Goal: Task Accomplishment & Management: Complete application form

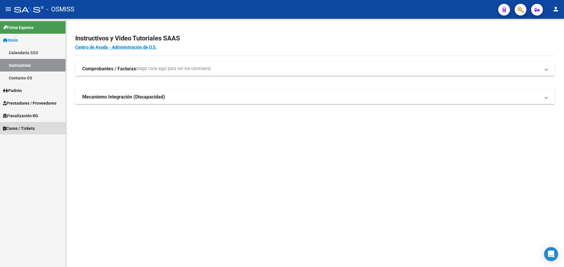
click at [14, 127] on span "Casos / Tickets" at bounding box center [19, 128] width 32 height 6
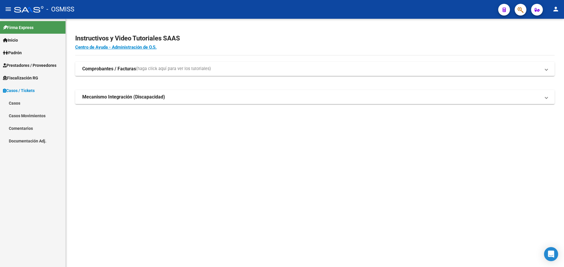
click at [17, 100] on link "Casos" at bounding box center [32, 103] width 65 height 13
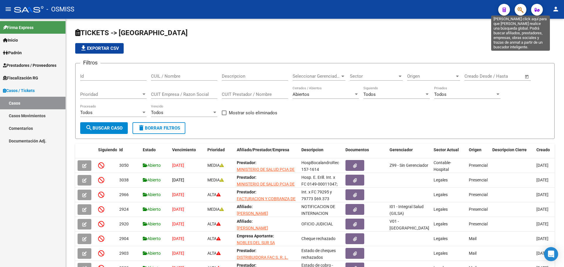
click at [519, 8] on icon "button" at bounding box center [520, 9] width 6 height 7
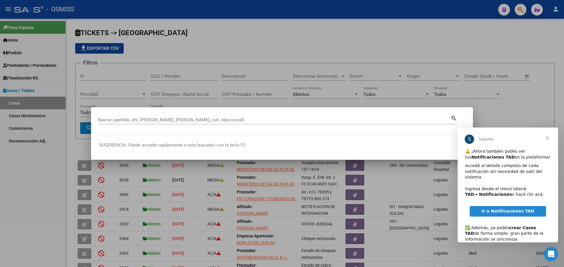
click at [545, 139] on span "Cerrar" at bounding box center [547, 138] width 21 height 21
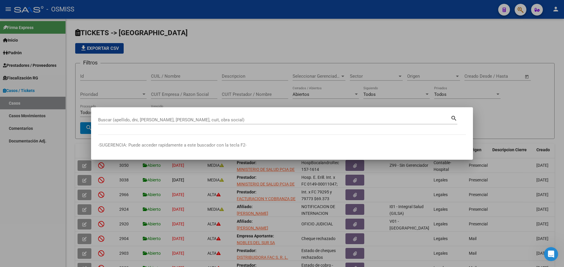
click at [110, 116] on div "Buscar (apellido, dni, [PERSON_NAME], [PERSON_NAME], cuit, obra social)" at bounding box center [274, 120] width 352 height 9
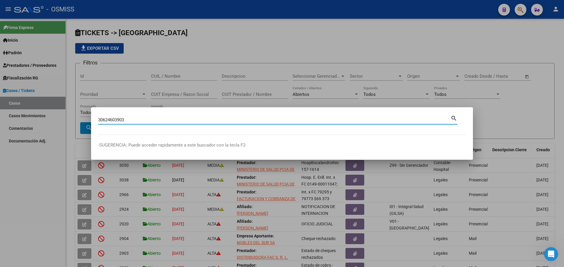
type input "30624603903"
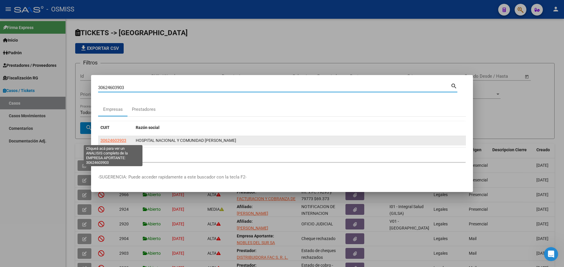
click at [112, 140] on span "30624603903" at bounding box center [113, 140] width 26 height 5
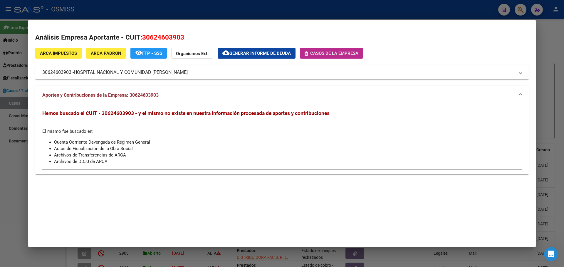
click at [308, 50] on span "Casos de la empresa" at bounding box center [331, 52] width 54 height 5
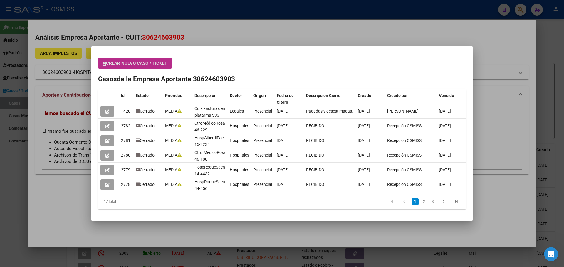
click at [106, 62] on span "Crear nuevo caso / ticket" at bounding box center [135, 63] width 64 height 5
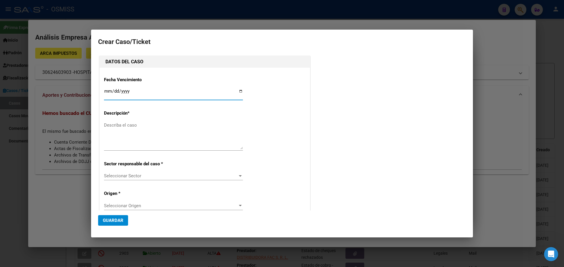
click at [238, 91] on input "Ingresar fecha" at bounding box center [173, 93] width 139 height 9
type input "[DATE]"
click at [115, 127] on textarea "Describa el caso" at bounding box center [173, 136] width 139 height 28
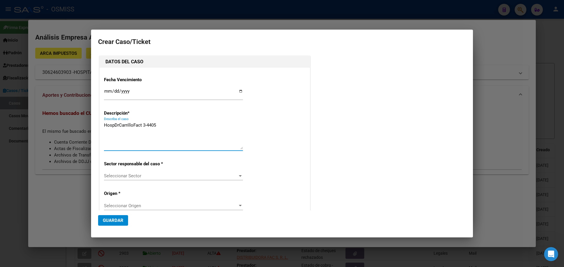
type textarea "HospDrCarrilloFact 3-4405"
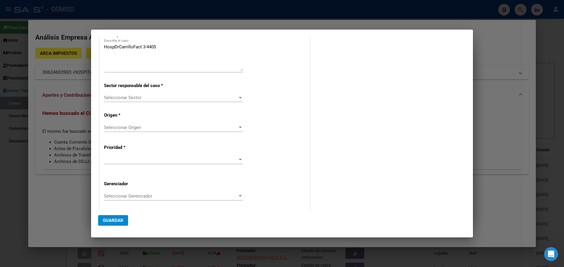
scroll to position [113, 0]
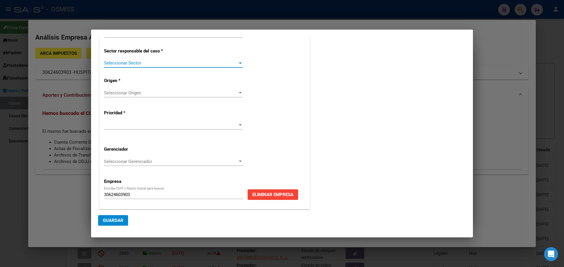
click at [239, 62] on div at bounding box center [239, 63] width 5 height 5
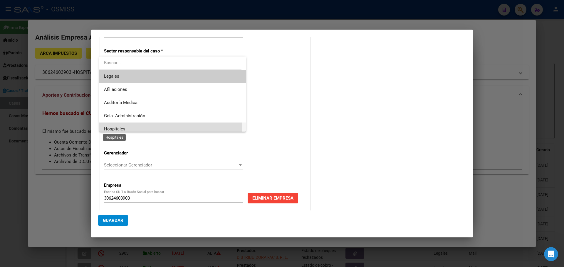
click at [114, 127] on span "Hospitales" at bounding box center [114, 129] width 21 height 5
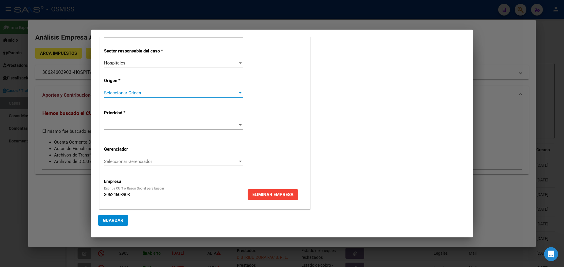
click at [239, 92] on div at bounding box center [239, 93] width 5 height 5
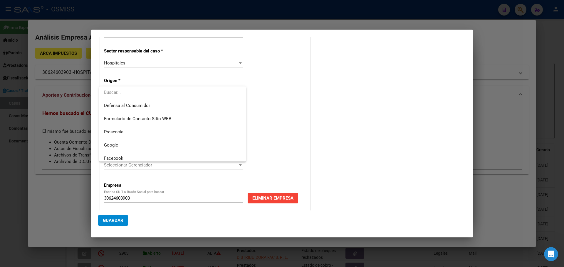
scroll to position [75, 0]
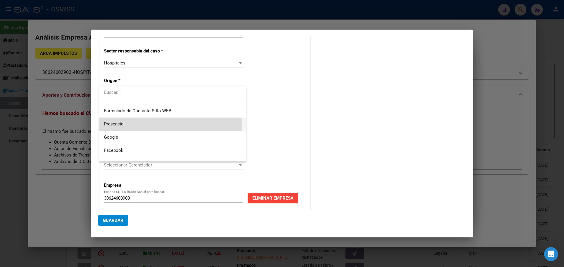
click at [154, 124] on span "Presencial" at bounding box center [172, 124] width 137 height 13
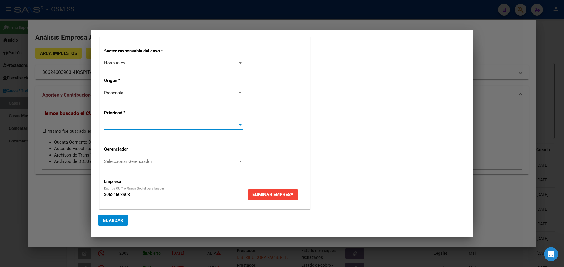
click at [239, 124] on div at bounding box center [239, 125] width 5 height 5
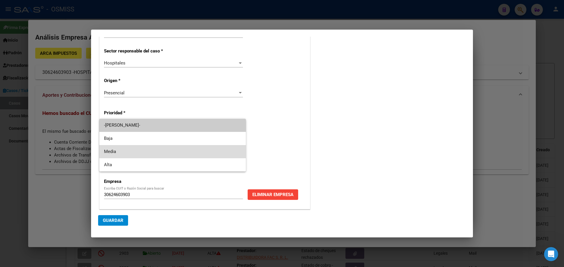
click at [164, 151] on span "Media" at bounding box center [172, 151] width 137 height 13
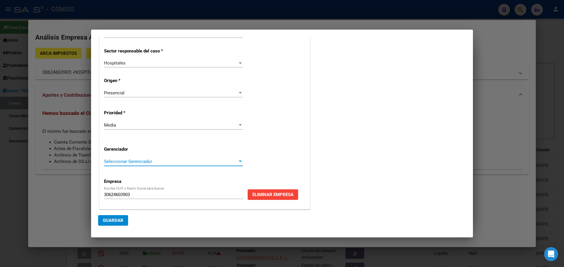
click at [239, 161] on div at bounding box center [240, 161] width 3 height 1
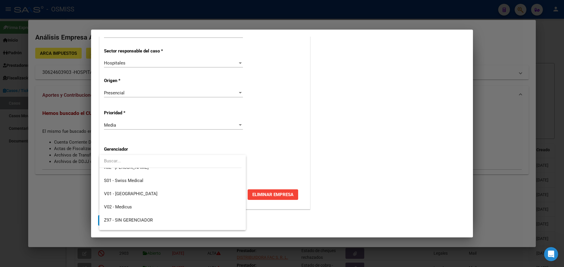
scroll to position [176, 0]
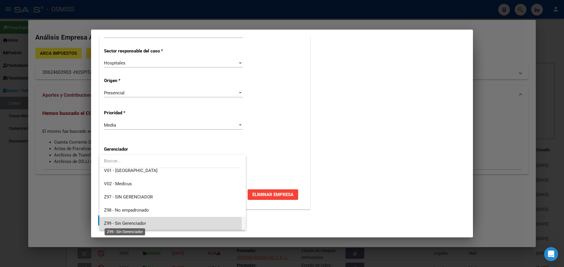
click at [121, 224] on span "Z99 - Sin Gerenciador" at bounding box center [125, 223] width 42 height 5
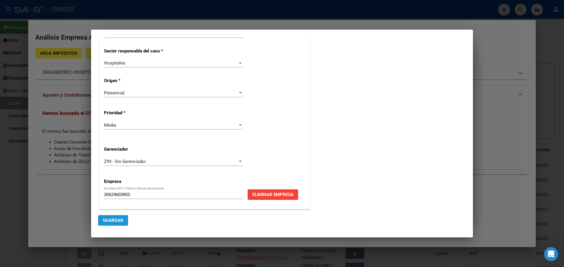
click at [119, 218] on span "Guardar" at bounding box center [113, 220] width 21 height 5
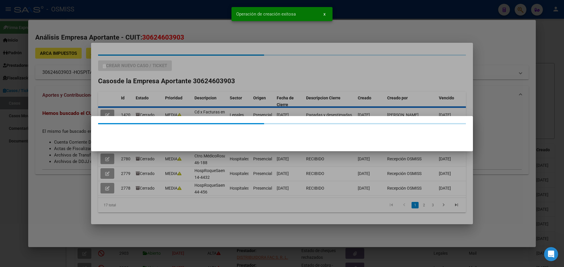
scroll to position [0, 0]
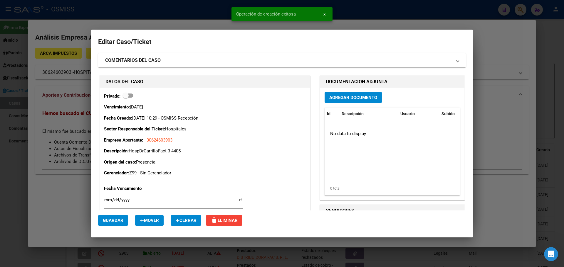
click at [339, 99] on span "Agregar Documento" at bounding box center [353, 97] width 48 height 5
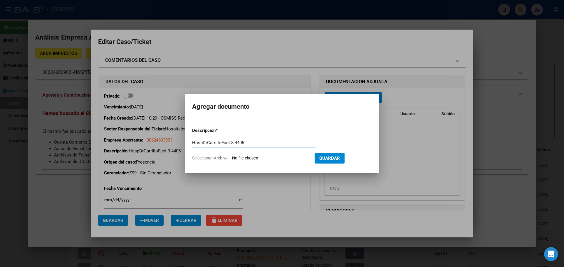
type input "HospDrCarrilloFact 3-4405"
click at [223, 158] on span "Seleccionar Archivo" at bounding box center [210, 158] width 36 height 5
click at [232, 158] on input "Seleccionar Archivo" at bounding box center [271, 159] width 78 height 6
type input "C:\fakepath\Fact 4405.pdf"
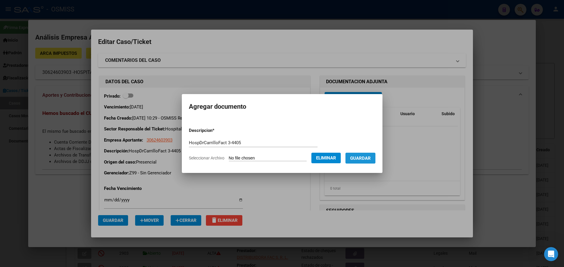
click at [370, 160] on span "Guardar" at bounding box center [360, 158] width 21 height 5
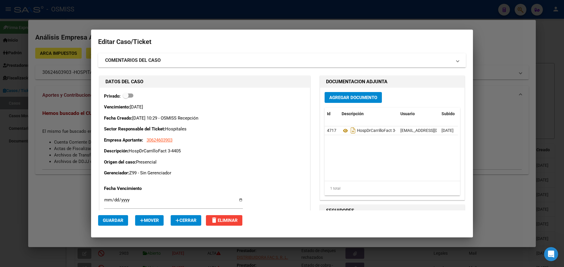
click at [157, 21] on div at bounding box center [282, 133] width 564 height 267
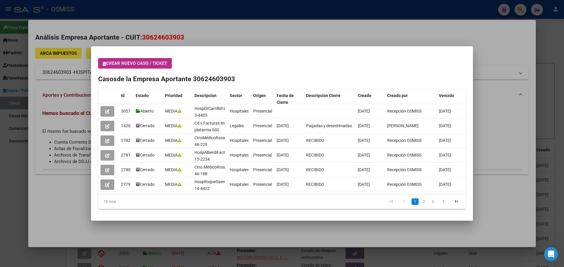
click at [103, 63] on icon "button" at bounding box center [104, 64] width 3 height 4
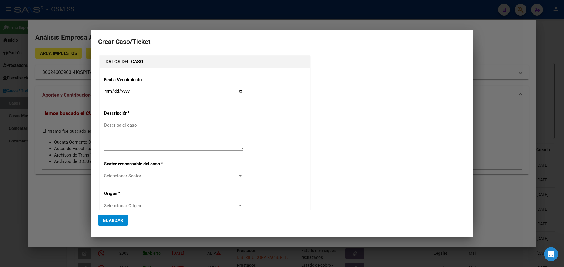
click at [238, 90] on input "Ingresar fecha" at bounding box center [173, 93] width 139 height 9
type input "[DATE]"
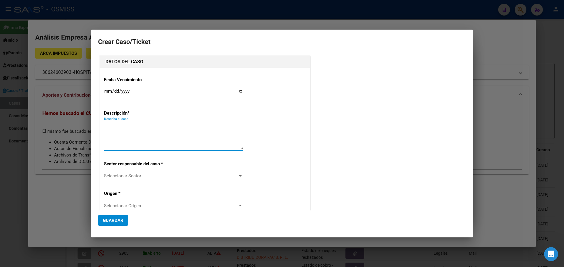
click at [115, 123] on textarea "Describa el caso" at bounding box center [173, 136] width 139 height 28
type textarea "H"
click at [515, 120] on div at bounding box center [282, 133] width 564 height 267
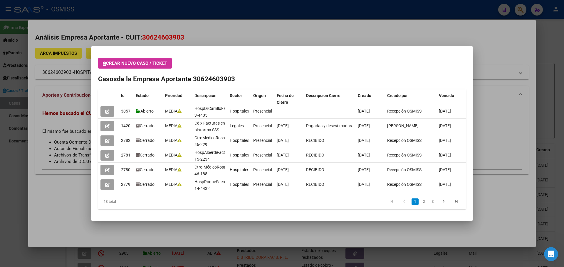
click at [520, 7] on div at bounding box center [282, 133] width 564 height 267
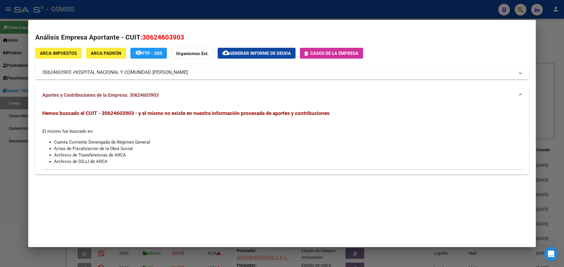
click at [520, 7] on div at bounding box center [282, 133] width 564 height 267
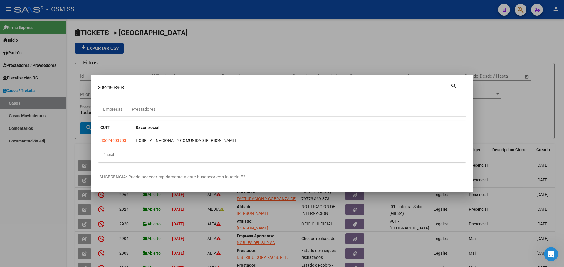
drag, startPoint x: 0, startPoint y: 115, endPoint x: 42, endPoint y: 208, distance: 102.2
click at [0, 125] on div at bounding box center [282, 133] width 564 height 267
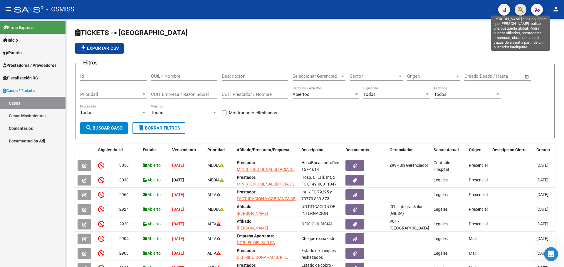
click at [521, 8] on icon "button" at bounding box center [520, 9] width 6 height 7
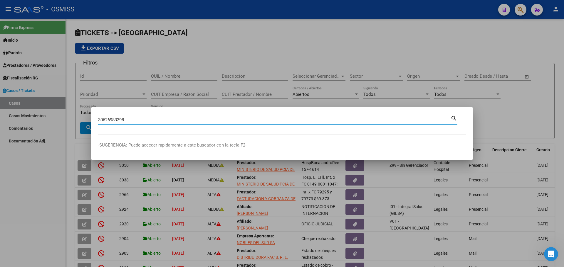
type input "30626983398"
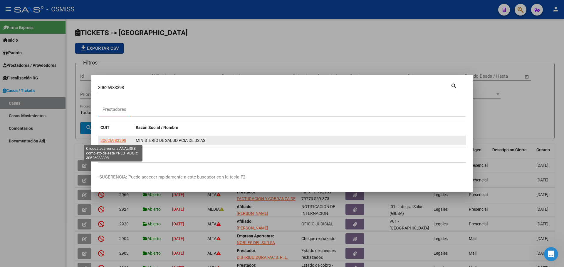
click at [106, 140] on span "30626983398" at bounding box center [113, 140] width 26 height 5
type textarea "30626983398"
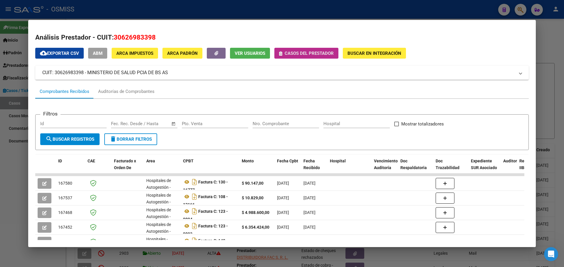
click at [280, 53] on icon "button" at bounding box center [280, 53] width 3 height 4
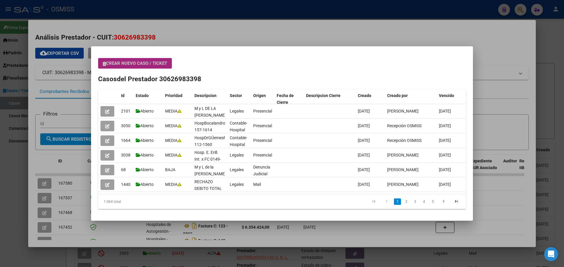
click at [107, 65] on span "Crear nuevo caso / ticket" at bounding box center [135, 63] width 64 height 5
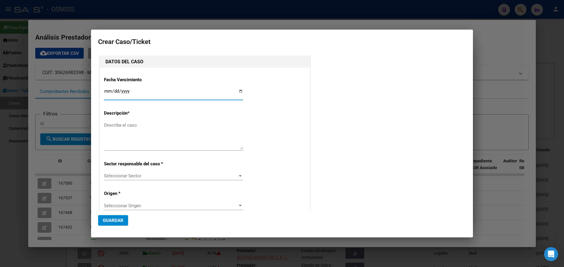
click at [240, 91] on input "Ingresar fecha" at bounding box center [173, 93] width 139 height 9
type input "[DATE]"
click at [119, 122] on textarea "Describa el caso" at bounding box center [173, 136] width 139 height 28
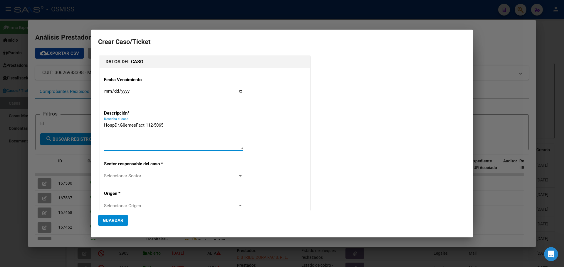
type textarea "HospDr.GüemesFact 112-5065"
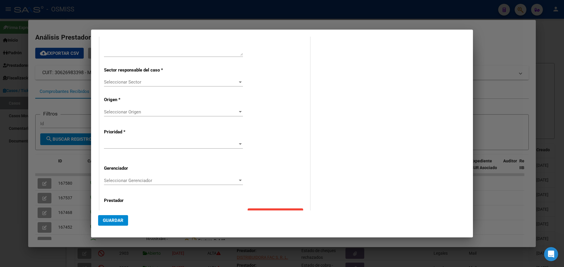
scroll to position [113, 0]
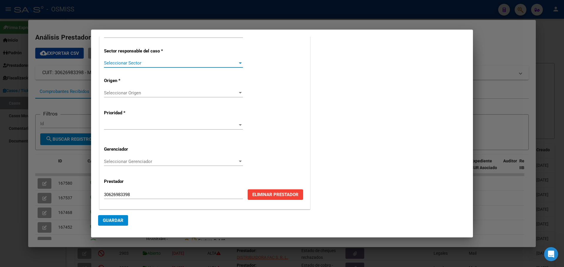
click at [238, 62] on div at bounding box center [239, 63] width 5 height 5
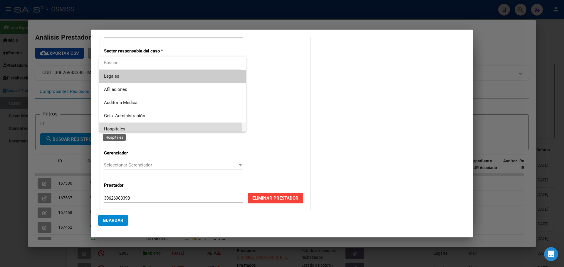
click at [105, 128] on span "Hospitales" at bounding box center [114, 129] width 21 height 5
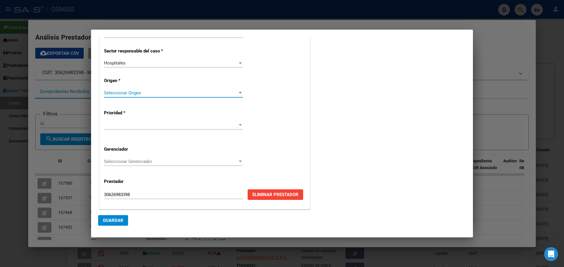
click at [239, 92] on div at bounding box center [240, 92] width 3 height 1
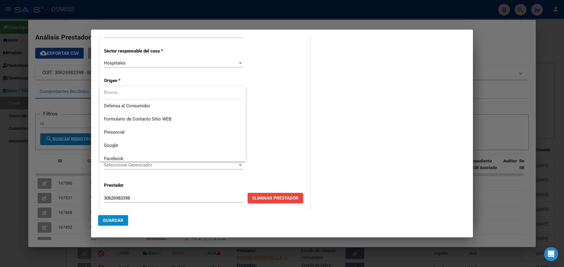
scroll to position [74, 0]
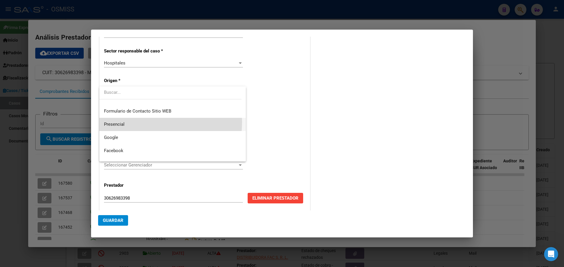
click at [136, 122] on span "Presencial" at bounding box center [172, 124] width 137 height 13
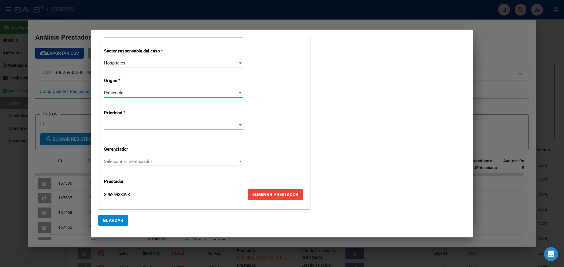
click at [239, 125] on div at bounding box center [240, 124] width 3 height 1
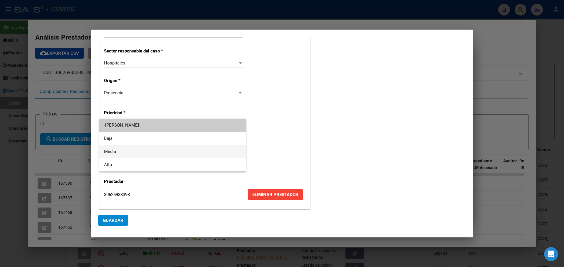
click at [102, 151] on mat-option "Media" at bounding box center [172, 151] width 146 height 13
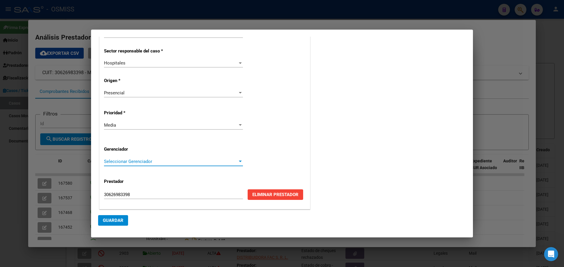
click at [238, 160] on div at bounding box center [239, 161] width 5 height 5
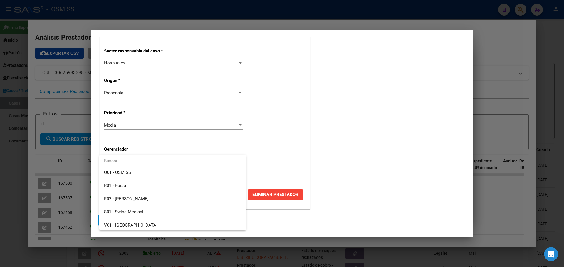
scroll to position [176, 0]
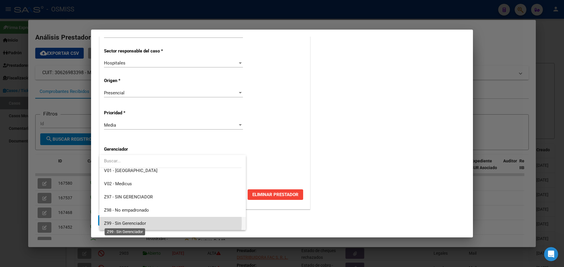
click at [139, 222] on span "Z99 - Sin Gerenciador" at bounding box center [125, 223] width 42 height 5
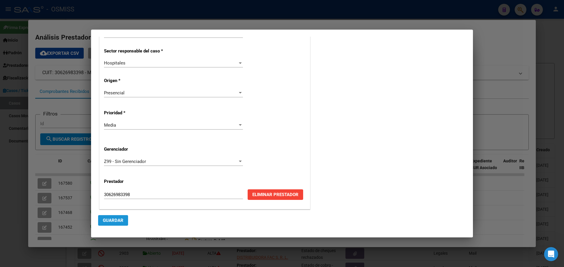
click at [117, 220] on span "Guardar" at bounding box center [113, 220] width 21 height 5
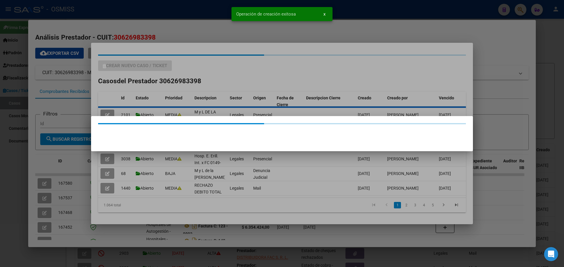
scroll to position [0, 0]
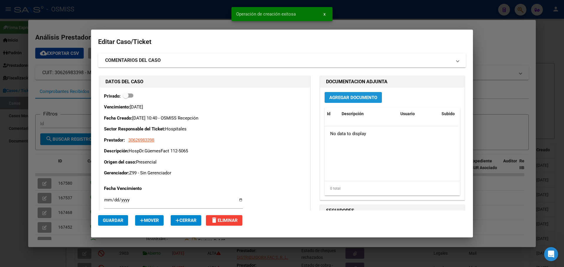
click at [333, 95] on span "Agregar Documento" at bounding box center [353, 97] width 48 height 5
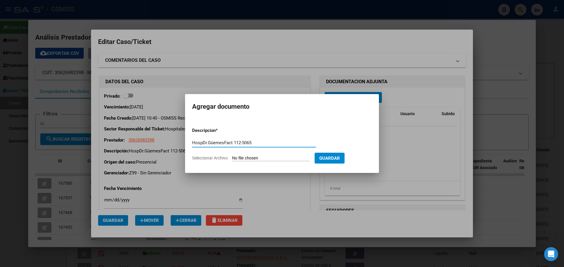
type input "HospDr.GüemesFact 112-5065"
click at [207, 157] on span "Seleccionar Archivo" at bounding box center [210, 158] width 36 height 5
click at [232, 157] on input "Seleccionar Archivo" at bounding box center [271, 159] width 78 height 6
type input "C:\fakepath\Fact 5065.pdf"
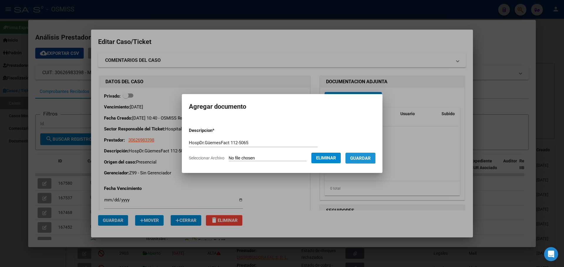
click at [359, 160] on span "Guardar" at bounding box center [360, 158] width 21 height 5
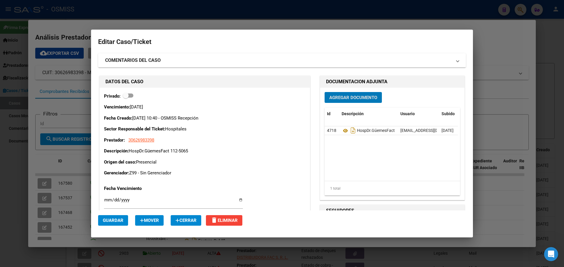
click at [91, 25] on div at bounding box center [282, 133] width 564 height 267
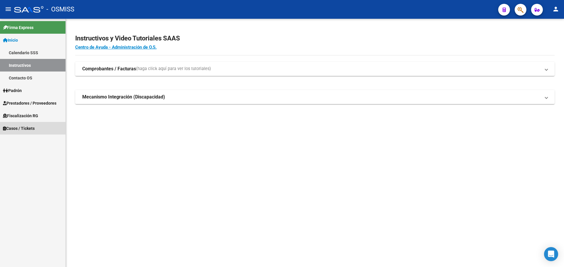
click at [14, 127] on span "Casos / Tickets" at bounding box center [19, 128] width 32 height 6
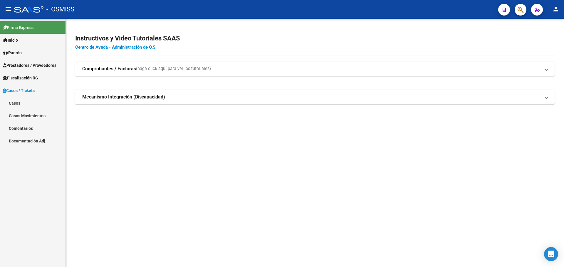
click at [16, 101] on link "Casos" at bounding box center [32, 103] width 65 height 13
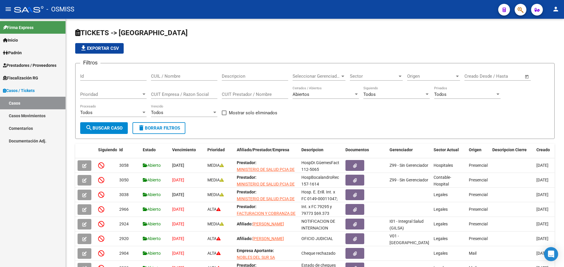
click at [519, 6] on span "button" at bounding box center [520, 10] width 6 height 12
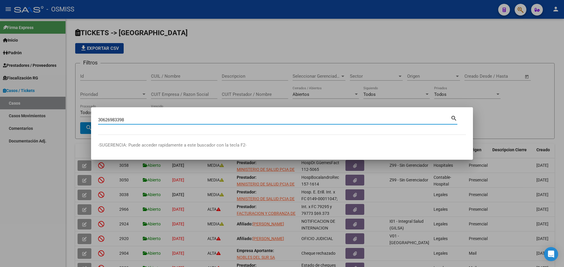
type input "30626983398"
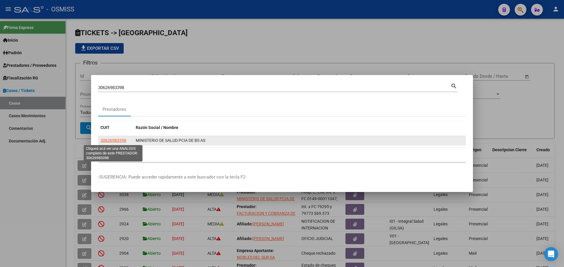
click at [105, 140] on span "30626983398" at bounding box center [113, 140] width 26 height 5
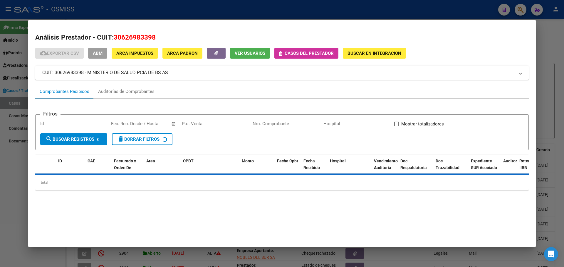
click at [279, 53] on icon "button" at bounding box center [280, 53] width 3 height 4
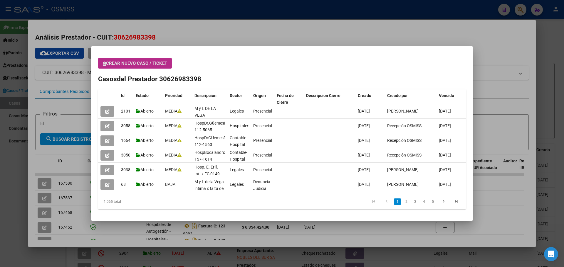
click at [107, 64] on span "Crear nuevo caso / ticket" at bounding box center [135, 63] width 64 height 5
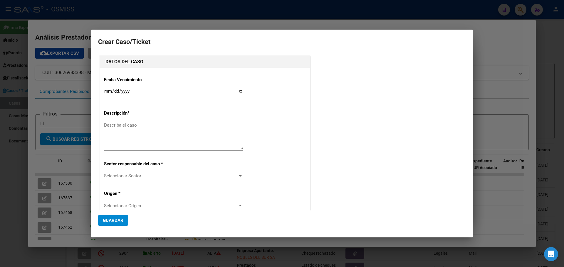
click at [239, 90] on input "Ingresar fecha" at bounding box center [173, 93] width 139 height 9
type input "[DATE]"
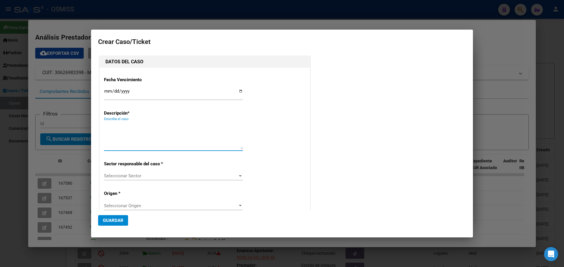
click at [108, 123] on textarea "Describa el caso" at bounding box center [173, 136] width 139 height 28
type textarea "HospDr.JMJorgeFact 106-7123"
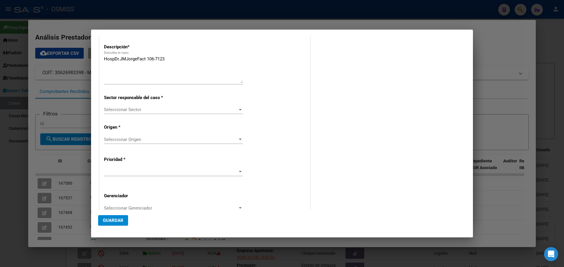
scroll to position [94, 0]
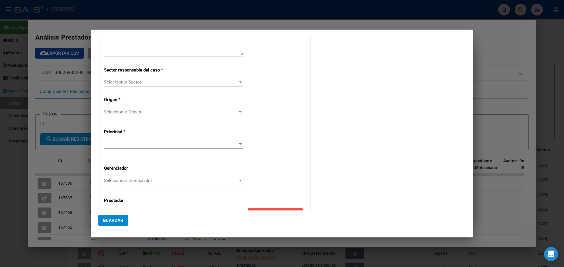
click at [237, 81] on div at bounding box center [239, 82] width 5 height 5
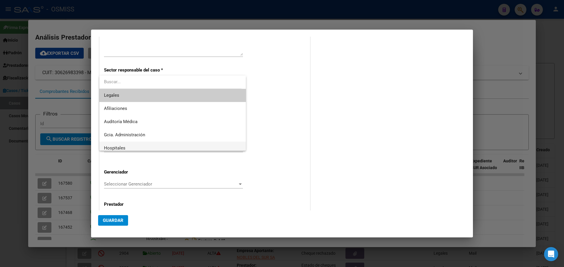
click at [113, 145] on span "Hospitales" at bounding box center [172, 148] width 137 height 13
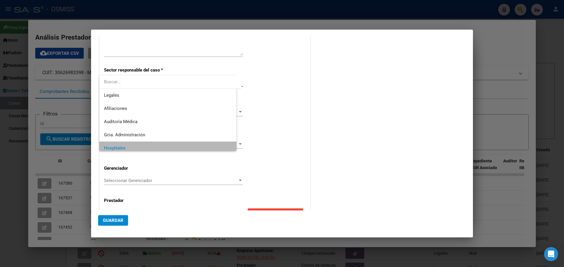
scroll to position [4, 0]
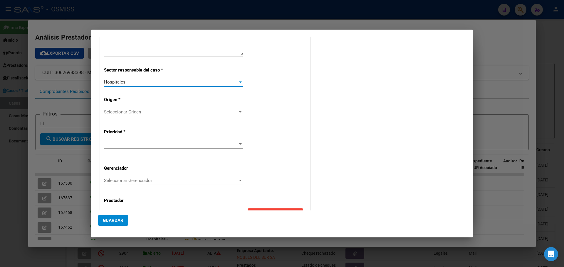
click at [239, 111] on div at bounding box center [240, 111] width 3 height 1
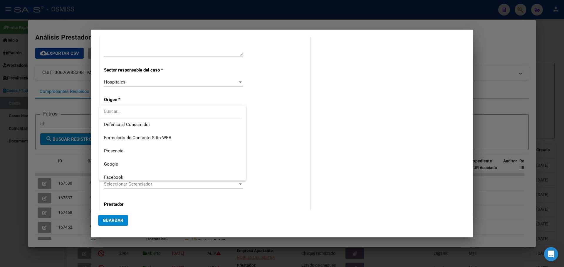
scroll to position [90, 0]
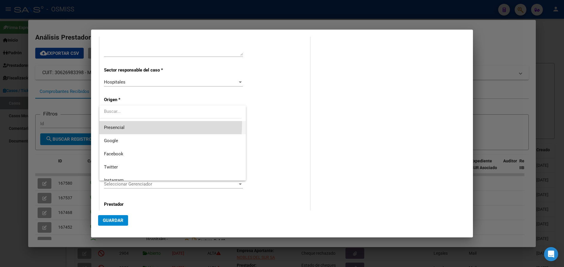
click at [107, 123] on span "Presencial" at bounding box center [172, 127] width 137 height 13
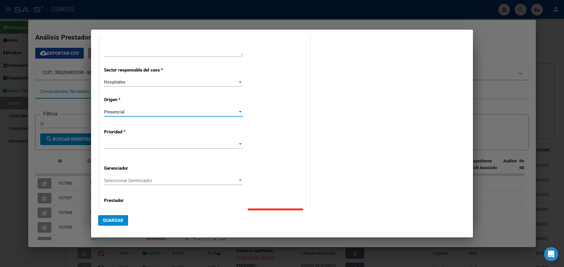
click at [239, 144] on div at bounding box center [240, 144] width 3 height 1
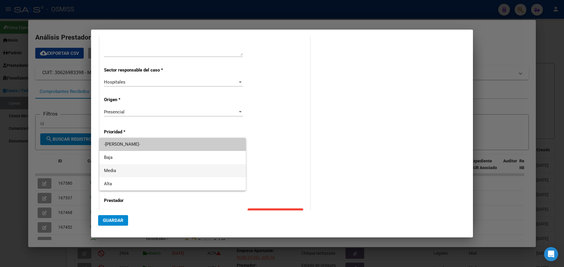
click at [147, 170] on span "Media" at bounding box center [172, 170] width 137 height 13
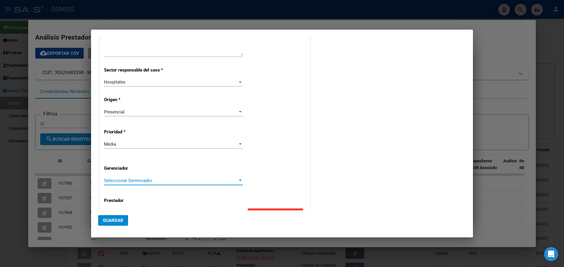
click at [239, 181] on div at bounding box center [240, 180] width 3 height 1
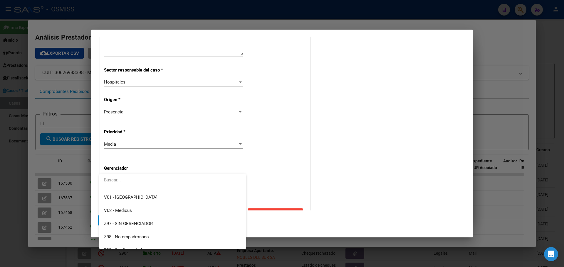
scroll to position [176, 0]
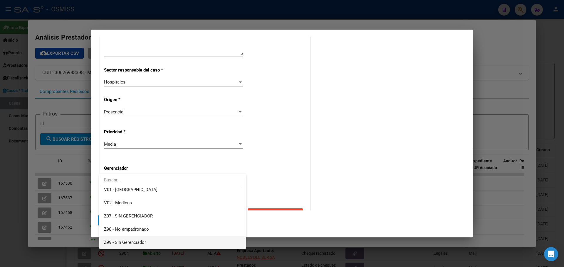
click at [103, 242] on mat-option "Z99 - Sin Gerenciador" at bounding box center [172, 242] width 146 height 13
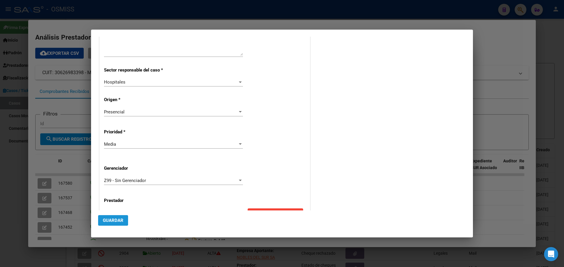
click at [104, 220] on span "Guardar" at bounding box center [113, 220] width 21 height 5
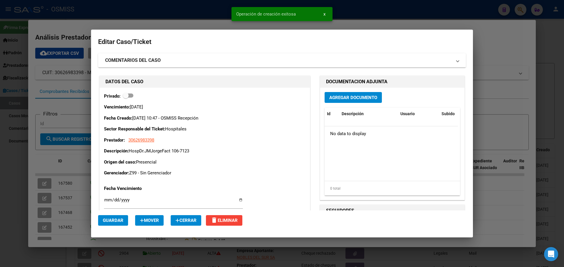
click at [369, 97] on span "Agregar Documento" at bounding box center [353, 97] width 48 height 5
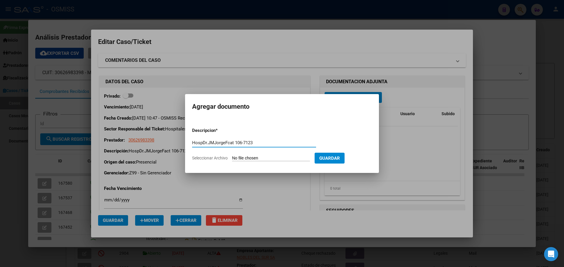
type input "HospDr.JMJorgeFcat 106-7123"
click at [209, 157] on span "Seleccionar Archivo" at bounding box center [210, 158] width 36 height 5
click at [232, 157] on input "Seleccionar Archivo" at bounding box center [271, 159] width 78 height 6
type input "C:\fakepath\Fact 7123.pdf"
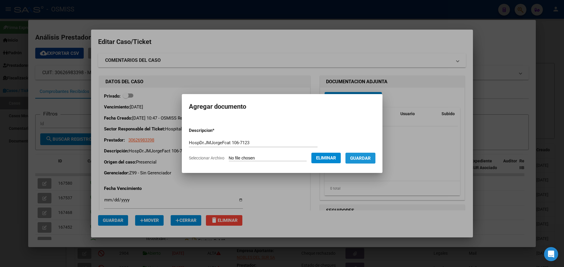
click at [367, 157] on span "Guardar" at bounding box center [360, 158] width 21 height 5
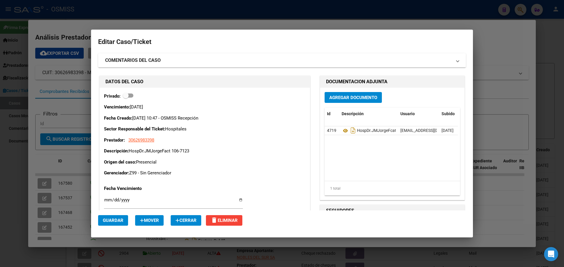
click at [507, 52] on div at bounding box center [282, 133] width 564 height 267
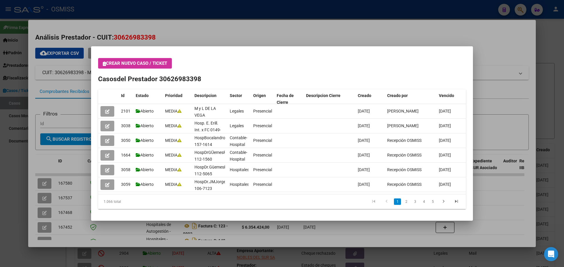
click at [509, 43] on div at bounding box center [282, 133] width 564 height 267
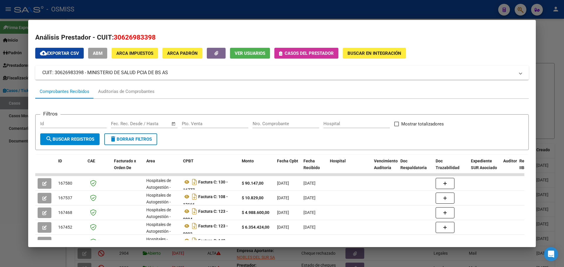
click at [518, 6] on div at bounding box center [282, 133] width 564 height 267
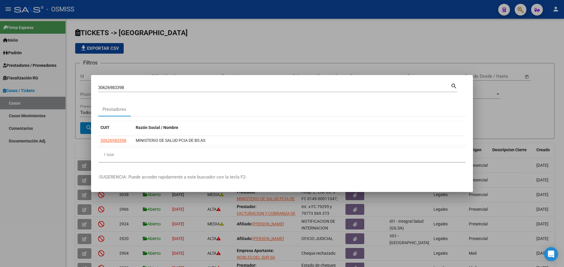
click at [518, 6] on div at bounding box center [282, 133] width 564 height 267
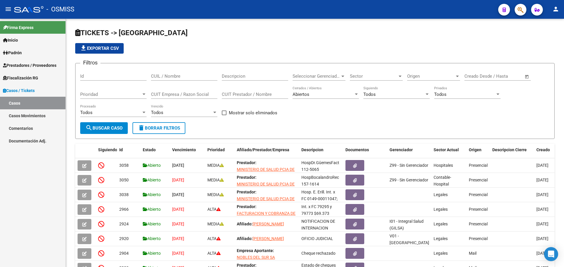
click at [518, 6] on span "button" at bounding box center [520, 10] width 6 height 12
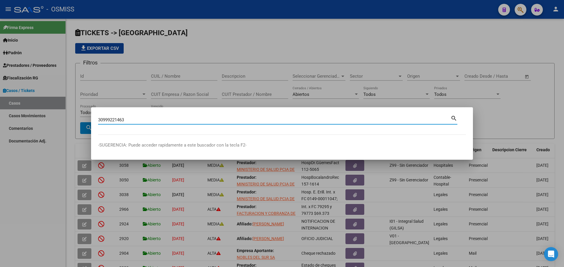
type input "30999221463"
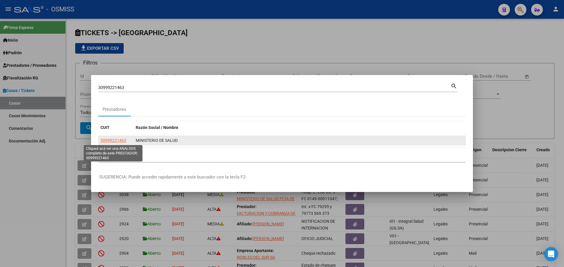
click at [108, 138] on span "30999221463" at bounding box center [113, 140] width 26 height 5
type textarea "30999221463"
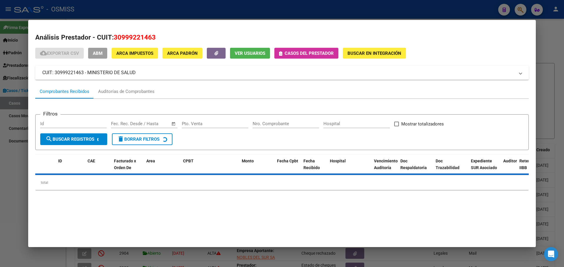
click at [281, 53] on icon "button" at bounding box center [280, 53] width 3 height 4
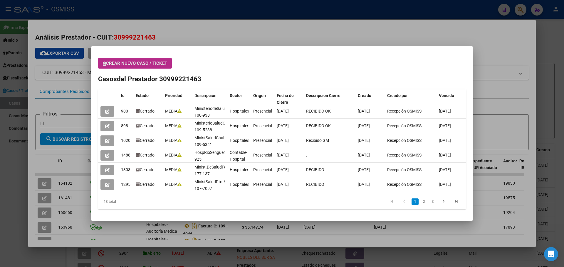
click at [101, 62] on button "Crear nuevo caso / ticket" at bounding box center [135, 63] width 74 height 11
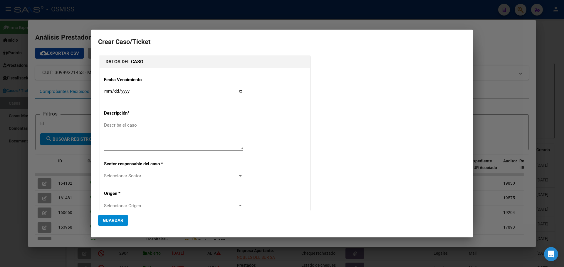
click at [238, 90] on input "Ingresar fecha" at bounding box center [173, 93] width 139 height 9
type input "[DATE]"
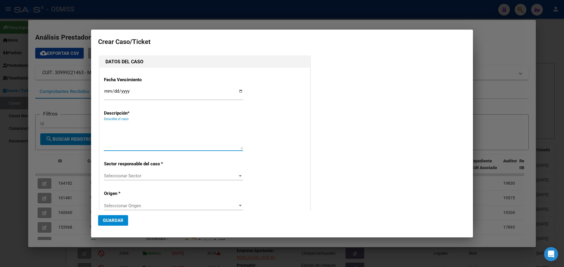
click at [117, 126] on textarea "Describa el caso" at bounding box center [173, 136] width 139 height 28
click at [115, 126] on textarea "Describa el caso" at bounding box center [173, 136] width 139 height 28
type textarea "s"
type textarea "Secret.SaludEsquelFact 110-5222"
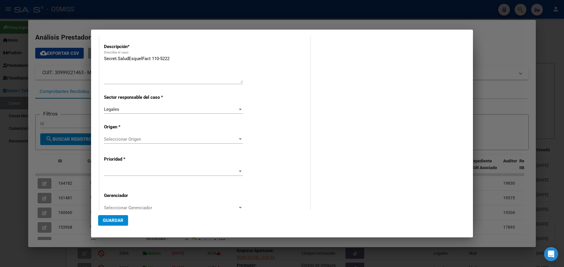
scroll to position [86, 0]
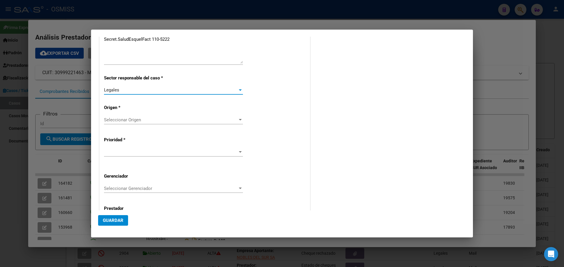
click at [239, 90] on div at bounding box center [240, 90] width 3 height 1
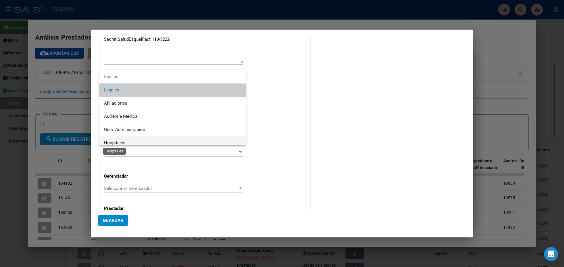
click at [114, 141] on span "Hospitales" at bounding box center [114, 142] width 21 height 5
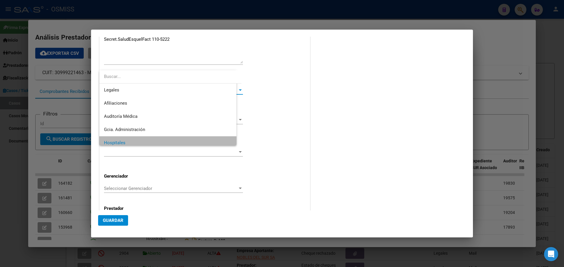
scroll to position [4, 0]
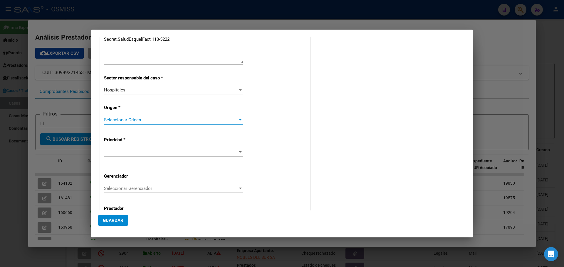
click at [237, 119] on div at bounding box center [239, 120] width 5 height 5
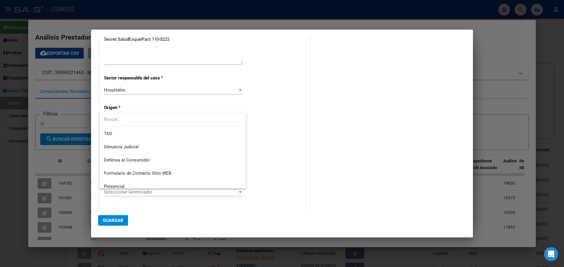
scroll to position [59, 0]
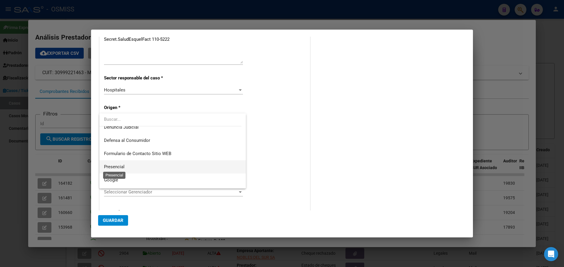
click at [112, 167] on span "Presencial" at bounding box center [114, 166] width 21 height 5
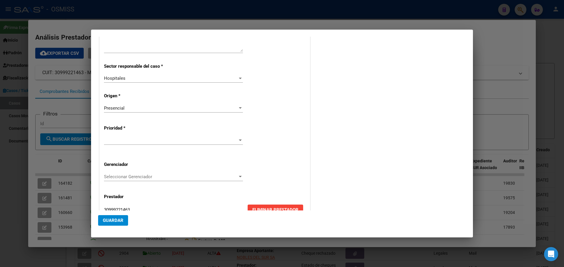
scroll to position [113, 0]
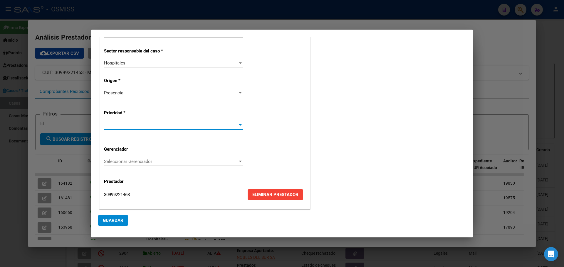
click at [239, 124] on div at bounding box center [239, 125] width 5 height 5
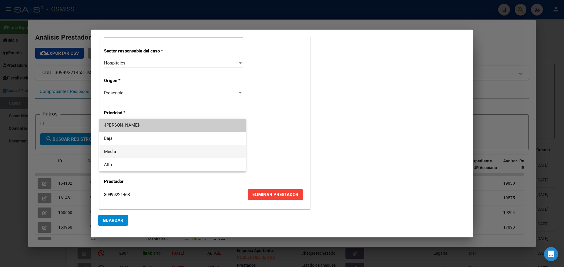
click at [108, 147] on span "Media" at bounding box center [172, 151] width 137 height 13
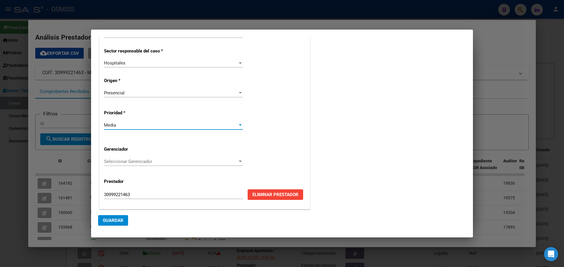
click at [237, 160] on div at bounding box center [239, 161] width 5 height 5
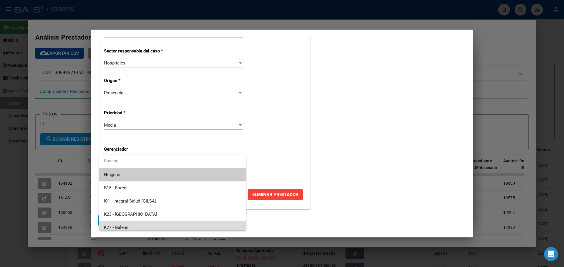
click at [240, 228] on mat-option "K27 - Galeno" at bounding box center [172, 227] width 146 height 13
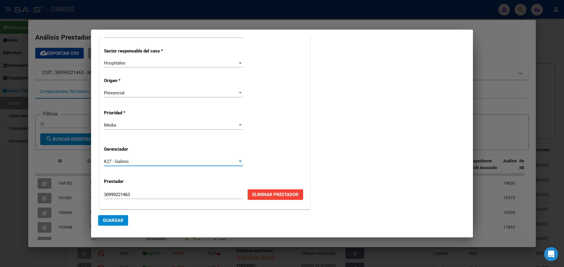
click at [239, 161] on div at bounding box center [239, 161] width 5 height 5
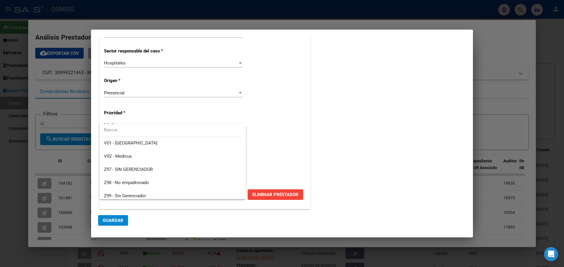
scroll to position [176, 0]
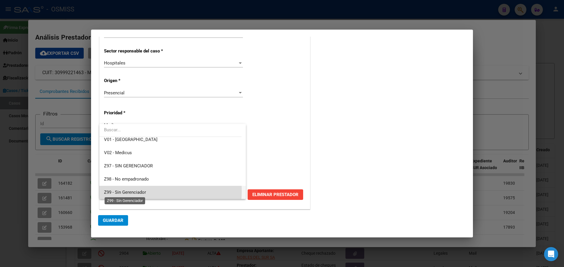
click at [129, 191] on span "Z99 - Sin Gerenciador" at bounding box center [125, 192] width 42 height 5
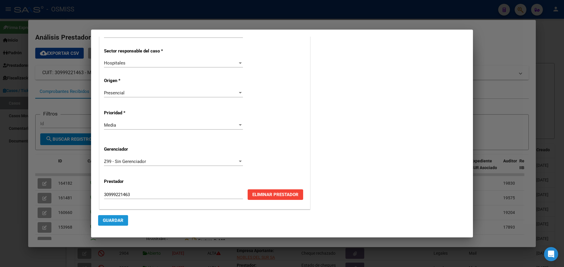
click at [113, 220] on span "Guardar" at bounding box center [113, 220] width 21 height 5
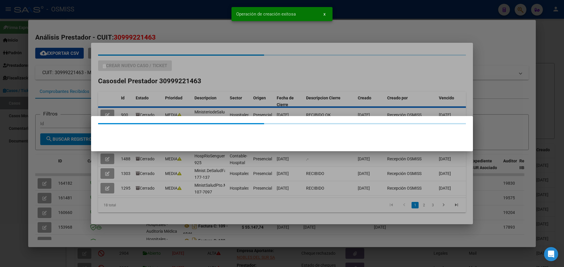
scroll to position [0, 0]
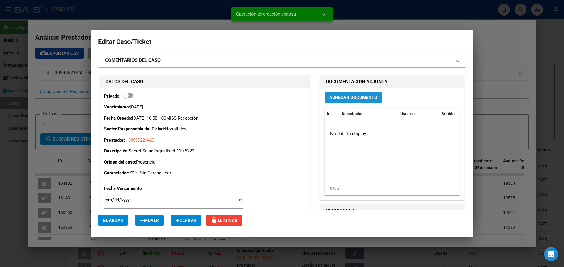
click at [334, 99] on span "Agregar Documento" at bounding box center [353, 97] width 48 height 5
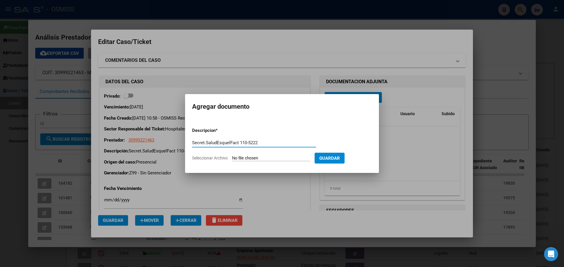
type input "Secret.SaludEsquelFact 110-5222"
click at [199, 157] on span "Seleccionar Archivo" at bounding box center [210, 158] width 36 height 5
click at [232, 157] on input "Seleccionar Archivo" at bounding box center [271, 159] width 78 height 6
type input "C:\fakepath\Fact 5222.pdf"
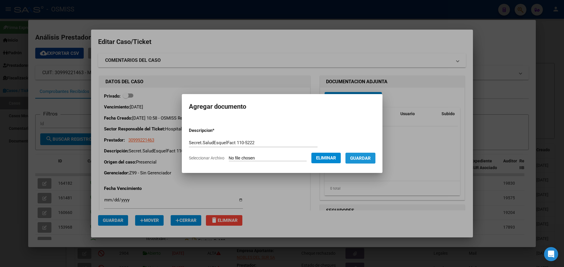
click at [367, 157] on span "Guardar" at bounding box center [360, 158] width 21 height 5
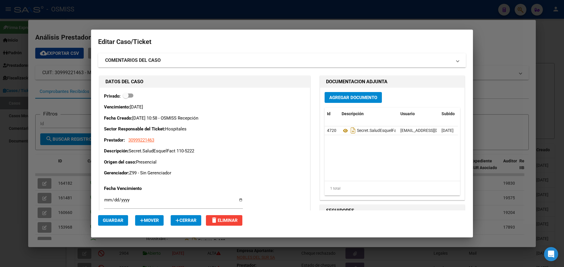
click at [500, 38] on div at bounding box center [282, 133] width 564 height 267
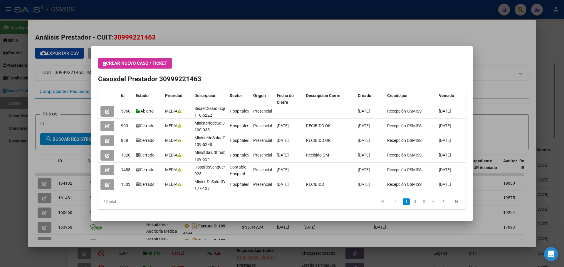
click at [500, 38] on div at bounding box center [282, 133] width 564 height 267
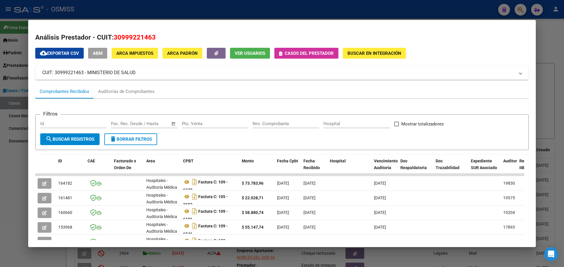
click at [518, 7] on div at bounding box center [282, 133] width 564 height 267
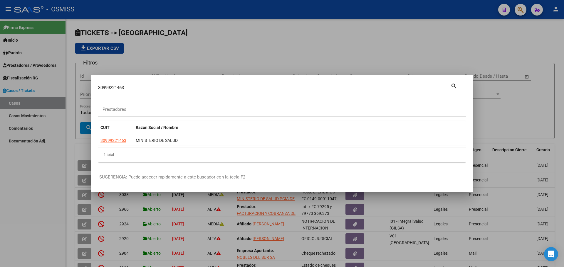
click at [518, 8] on div at bounding box center [282, 133] width 564 height 267
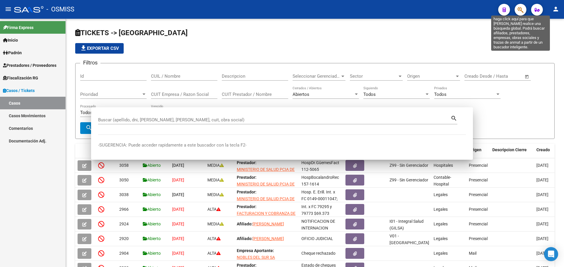
click at [518, 8] on icon "button" at bounding box center [520, 9] width 6 height 7
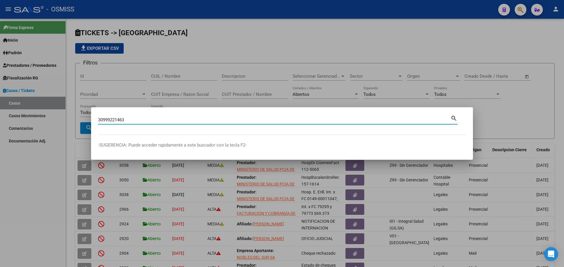
type input "30999221463"
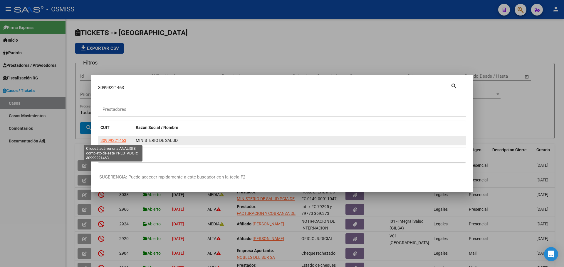
click at [111, 138] on span "30999221463" at bounding box center [113, 140] width 26 height 5
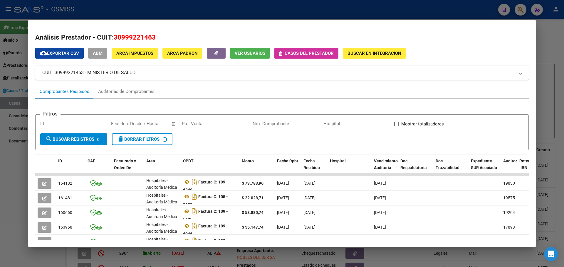
click at [282, 54] on span "Casos del prestador" at bounding box center [306, 52] width 55 height 5
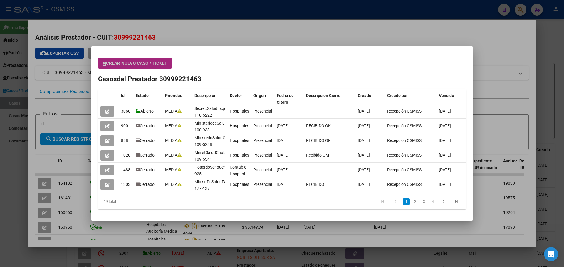
click at [105, 64] on icon "button" at bounding box center [104, 64] width 3 height 4
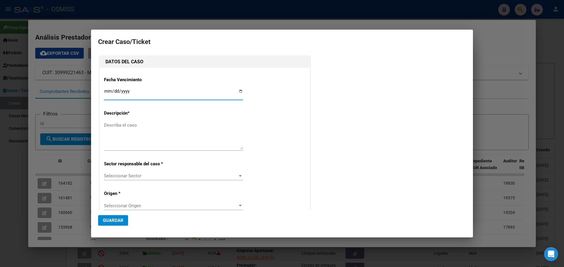
click at [239, 91] on input "Ingresar fecha" at bounding box center [173, 93] width 139 height 9
type input "[DATE]"
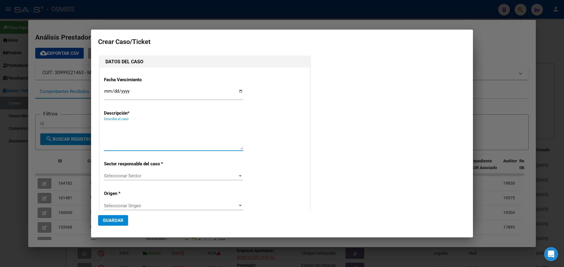
click at [128, 127] on textarea "Describa el caso" at bounding box center [173, 136] width 139 height 28
type textarea "Minist.Salud.Fact 109-6296"
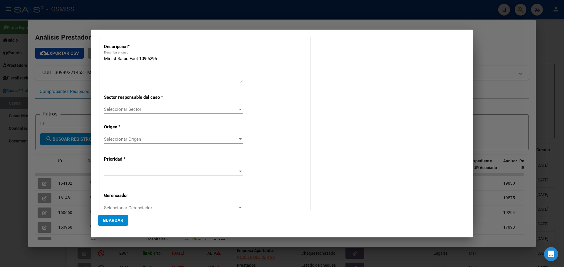
scroll to position [113, 0]
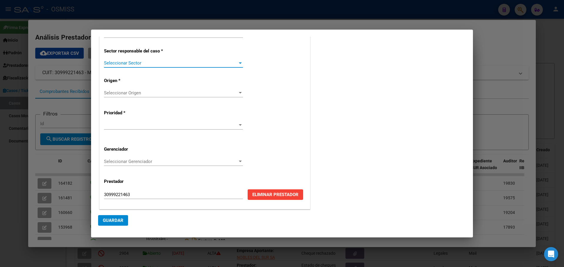
click at [237, 63] on div at bounding box center [239, 63] width 5 height 5
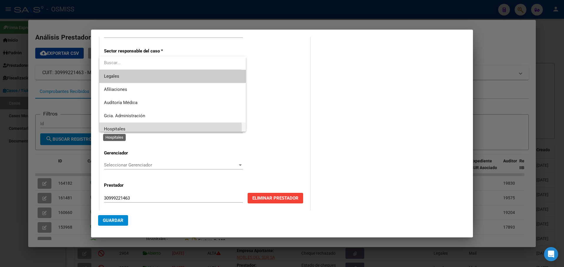
click at [113, 128] on span "Hospitales" at bounding box center [114, 129] width 21 height 5
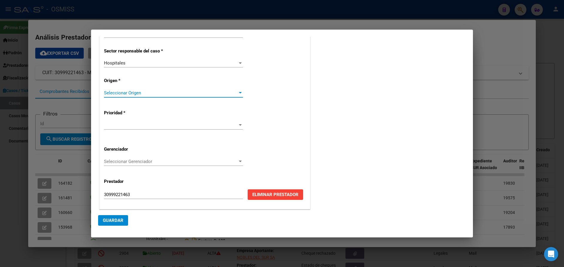
click at [239, 92] on div at bounding box center [239, 93] width 5 height 5
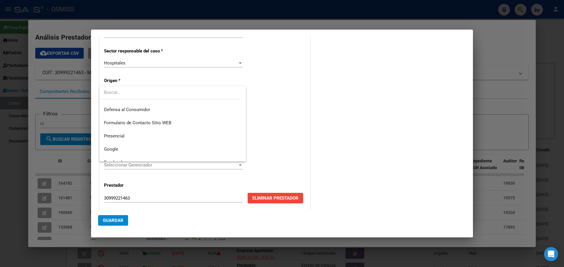
scroll to position [67, 0]
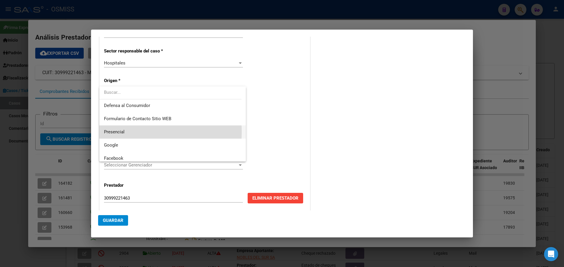
click at [141, 132] on span "Presencial" at bounding box center [172, 132] width 137 height 13
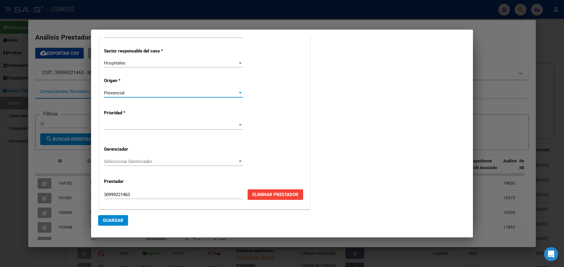
click at [239, 126] on div at bounding box center [240, 124] width 3 height 1
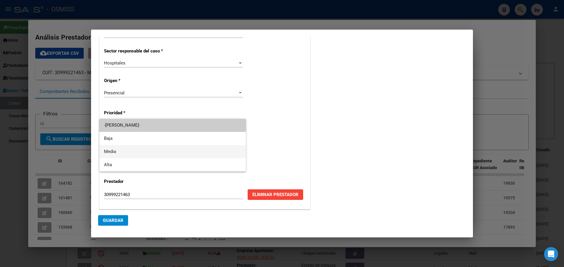
click at [121, 152] on span "Media" at bounding box center [172, 151] width 137 height 13
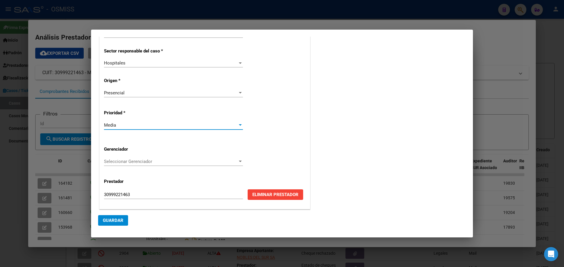
click at [239, 161] on div at bounding box center [240, 161] width 3 height 1
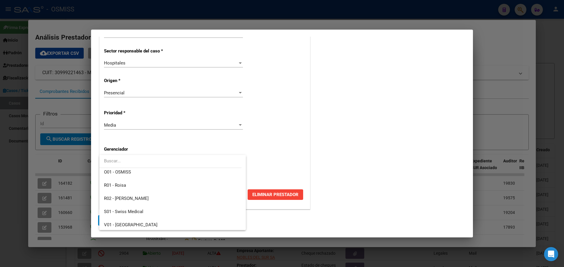
scroll to position [176, 0]
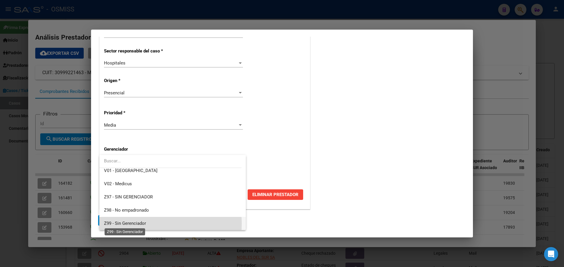
click at [136, 224] on span "Z99 - Sin Gerenciador" at bounding box center [125, 223] width 42 height 5
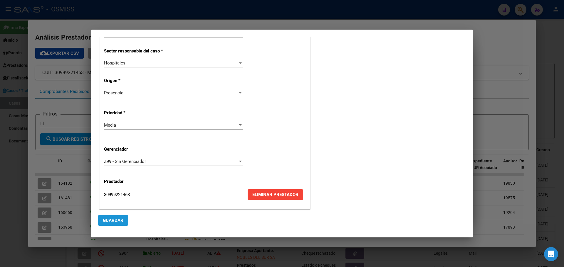
click at [116, 220] on span "Guardar" at bounding box center [113, 220] width 21 height 5
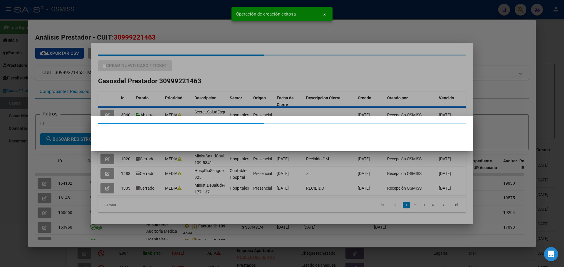
scroll to position [0, 0]
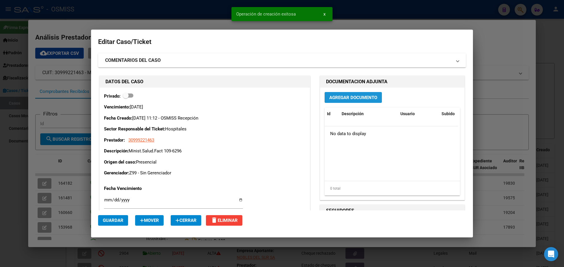
click at [362, 95] on span "Agregar Documento" at bounding box center [353, 97] width 48 height 5
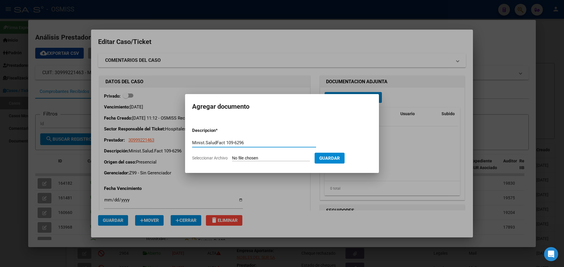
type input "Minist.SaludFact 109-6296"
click at [199, 157] on span "Seleccionar Archivo" at bounding box center [210, 158] width 36 height 5
click at [232, 157] on input "Seleccionar Archivo" at bounding box center [271, 159] width 78 height 6
type input "C:\fakepath\Fact 6296.pdf"
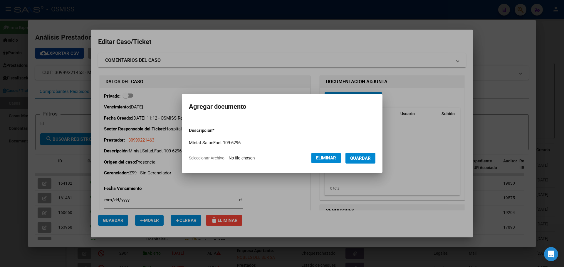
click at [366, 158] on span "Guardar" at bounding box center [360, 158] width 21 height 5
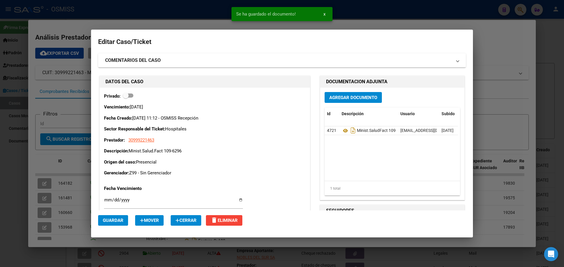
click at [190, 9] on div at bounding box center [282, 133] width 564 height 267
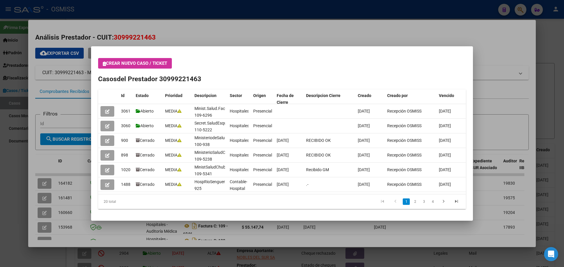
click at [547, 41] on div at bounding box center [282, 133] width 564 height 267
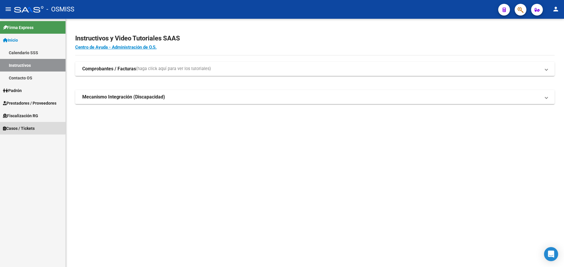
click at [13, 126] on span "Casos / Tickets" at bounding box center [19, 128] width 32 height 6
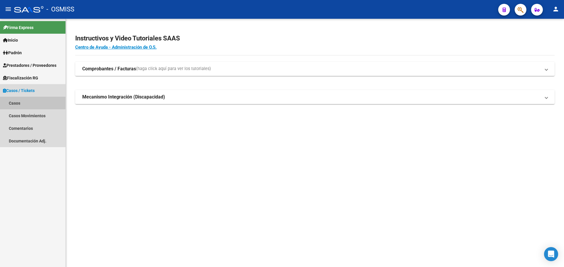
click at [16, 102] on link "Casos" at bounding box center [32, 103] width 65 height 13
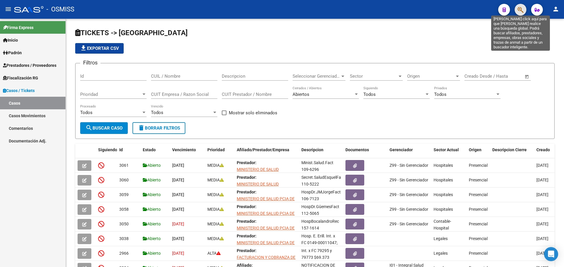
click at [522, 9] on icon "button" at bounding box center [520, 9] width 6 height 7
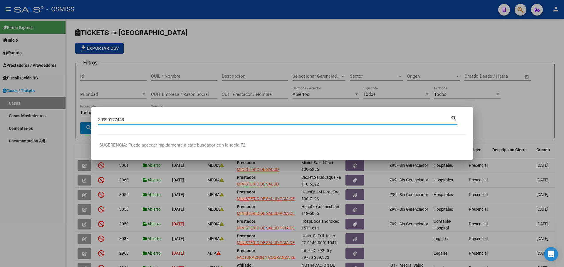
type input "30999177448"
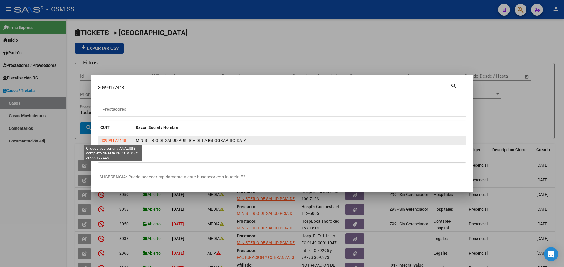
click at [115, 139] on span "30999177448" at bounding box center [113, 140] width 26 height 5
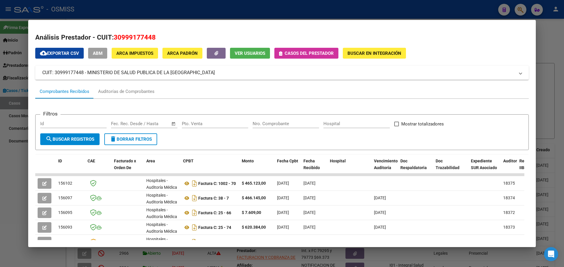
click at [282, 55] on icon "button" at bounding box center [280, 53] width 3 height 4
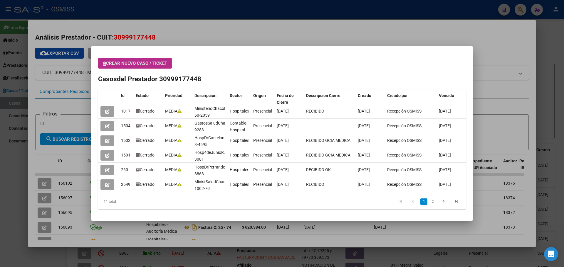
click at [102, 65] on button "Crear nuevo caso / ticket" at bounding box center [135, 63] width 74 height 11
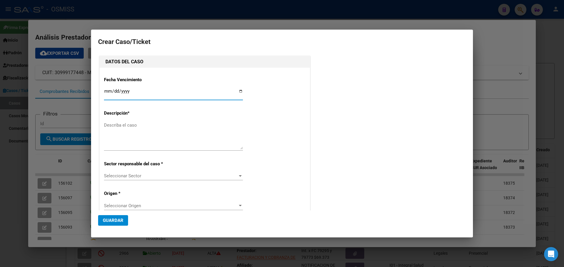
click at [239, 90] on input "Ingresar fecha" at bounding box center [173, 93] width 139 height 9
type input "2025-09-17"
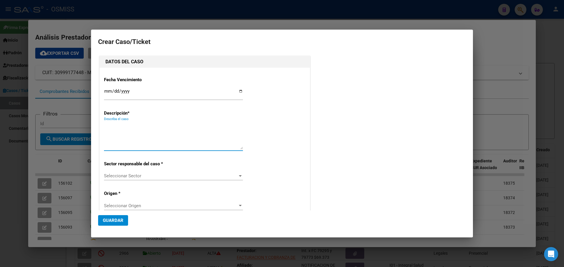
click at [116, 128] on textarea "Describa el caso" at bounding box center [173, 136] width 139 height 28
type textarea "Mnist.Salud.ChacoRec 51-10128"
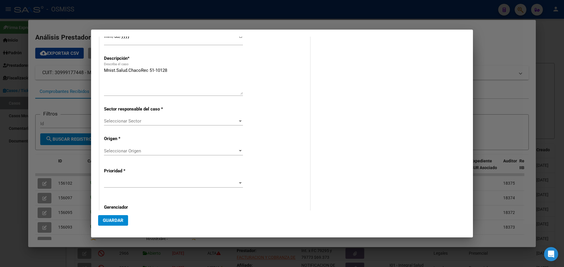
scroll to position [82, 0]
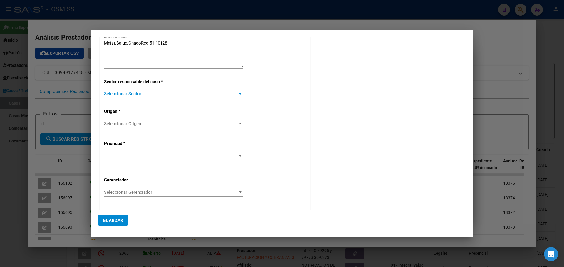
click at [239, 93] on div at bounding box center [240, 93] width 3 height 1
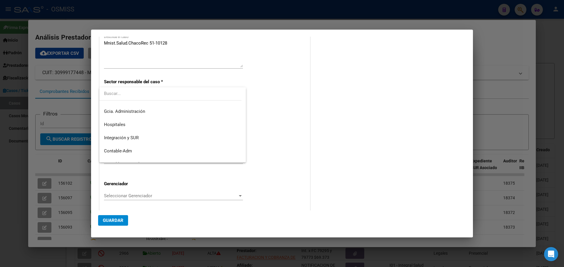
scroll to position [57, 0]
click at [174, 142] on span "Contable-Hospital" at bounding box center [172, 142] width 137 height 13
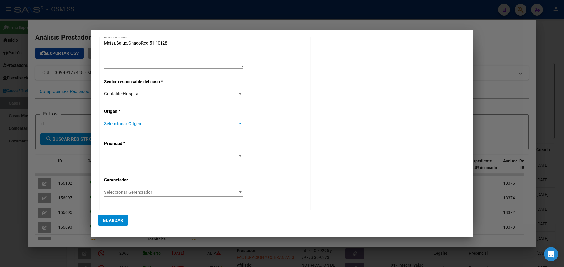
click at [239, 123] on div at bounding box center [240, 123] width 3 height 1
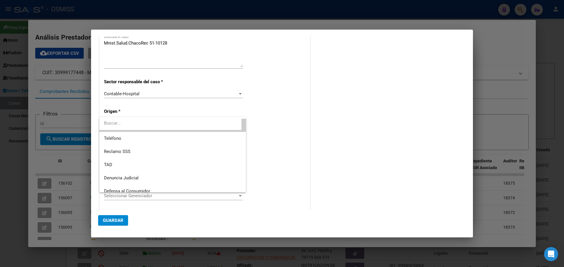
scroll to position [59, 0]
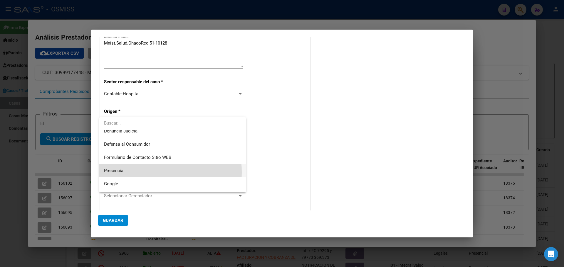
click at [128, 173] on span "Presencial" at bounding box center [172, 170] width 137 height 13
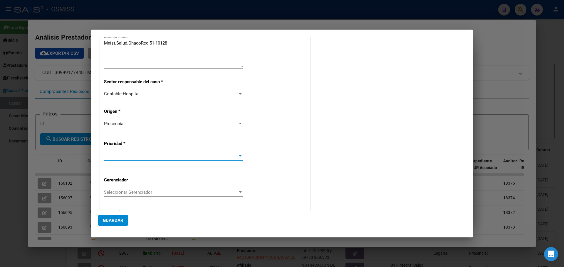
click at [238, 155] on div at bounding box center [239, 156] width 5 height 5
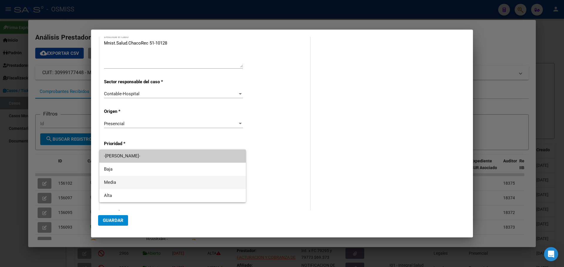
click at [113, 180] on span "Media" at bounding box center [172, 182] width 137 height 13
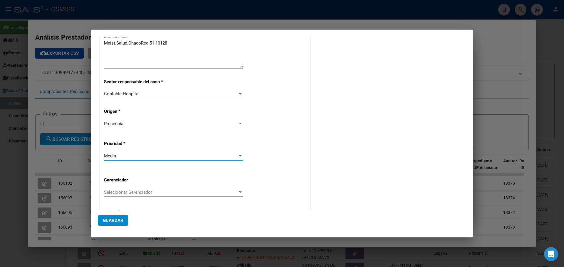
click at [237, 191] on div at bounding box center [239, 192] width 5 height 5
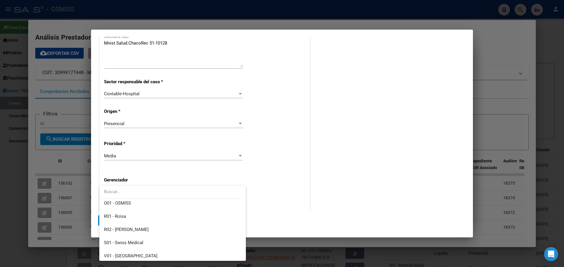
scroll to position [176, 0]
click at [109, 252] on span "Z99 - Sin Gerenciador" at bounding box center [125, 254] width 42 height 5
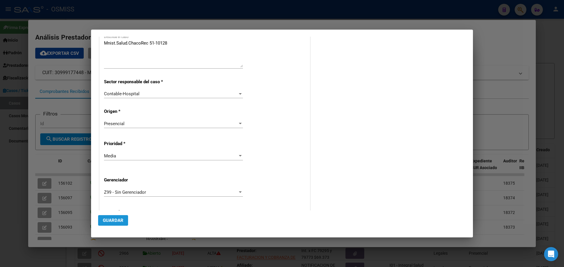
click at [107, 220] on span "Guardar" at bounding box center [113, 220] width 21 height 5
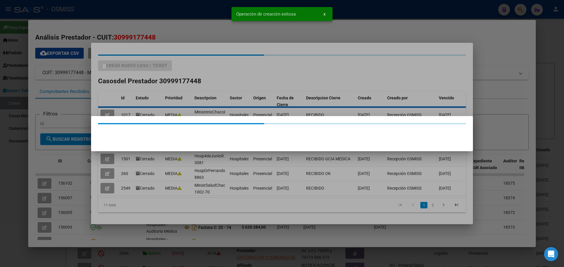
scroll to position [0, 0]
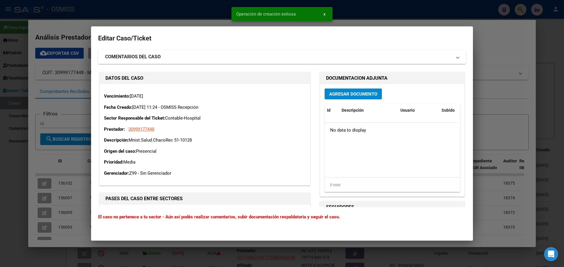
click at [366, 94] on span "Agregar Documento" at bounding box center [353, 94] width 48 height 5
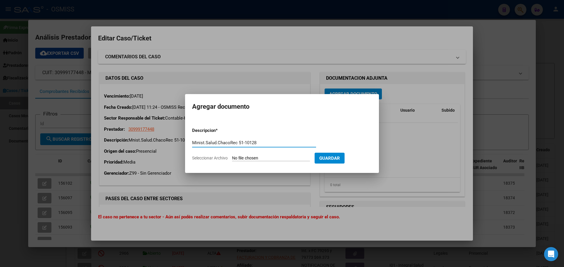
type input "Minist.Salud.ChacoRec 51-10128"
click at [206, 158] on span "Seleccionar Archivo" at bounding box center [210, 158] width 36 height 5
click at [232, 158] on input "Seleccionar Archivo" at bounding box center [271, 159] width 78 height 6
type input "C:\fakepath\Rec 10128.pdf"
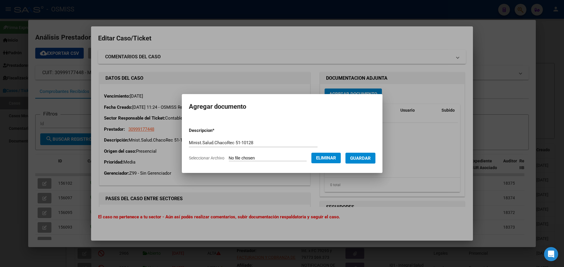
click at [368, 159] on span "Guardar" at bounding box center [360, 158] width 21 height 5
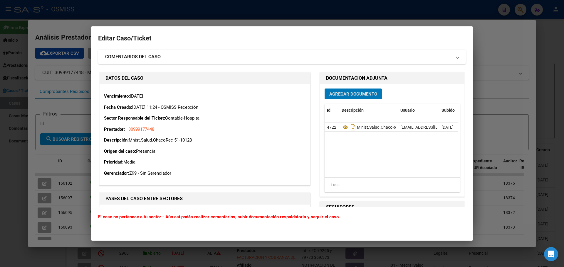
click at [308, 7] on div at bounding box center [282, 133] width 564 height 267
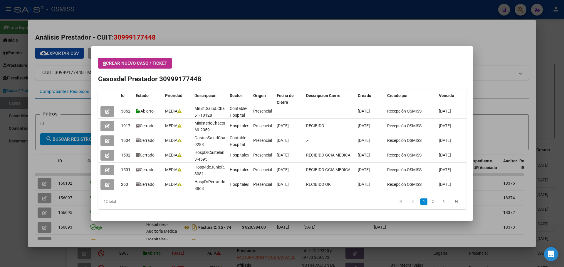
click at [104, 63] on icon "button" at bounding box center [104, 64] width 3 height 4
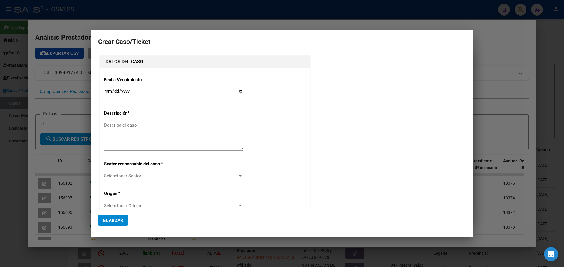
click at [239, 90] on input "Ingresar fecha" at bounding box center [173, 93] width 139 height 9
type input "2025-09-17"
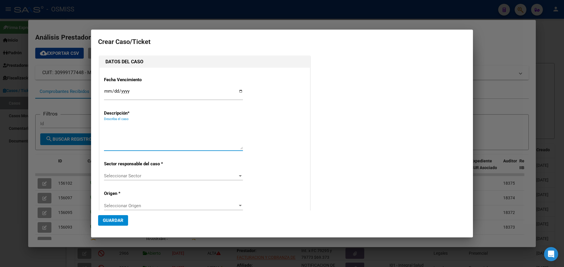
click at [129, 127] on textarea "Describa el caso" at bounding box center [173, 136] width 139 height 28
type textarea "HospComod.RivadaviaRec 3-31562"
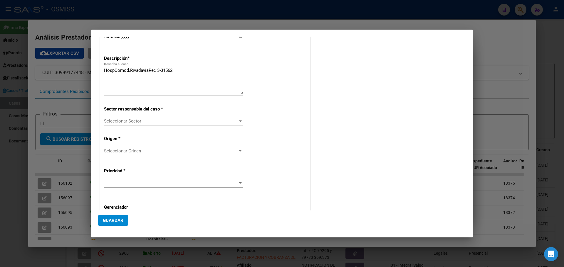
scroll to position [86, 0]
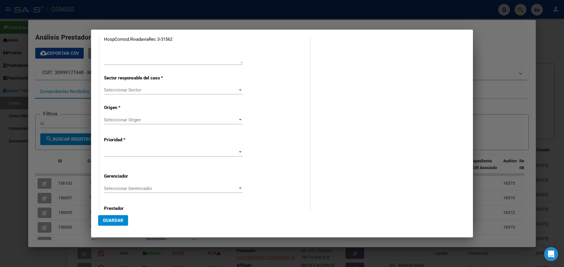
click at [239, 90] on div at bounding box center [240, 90] width 3 height 1
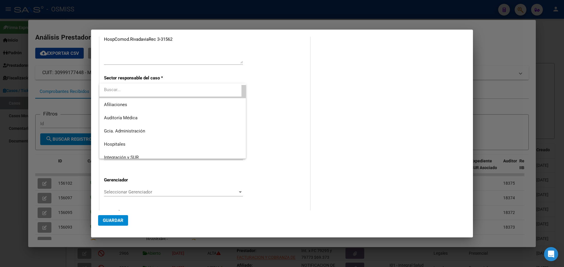
scroll to position [57, 0]
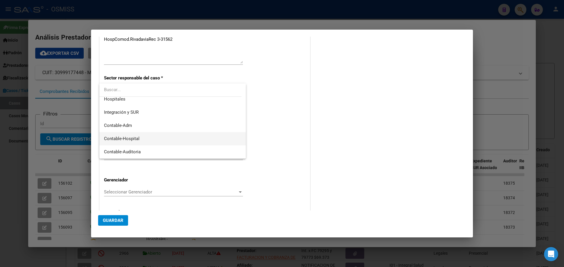
click at [154, 136] on span "Contable-Hospital" at bounding box center [172, 138] width 137 height 13
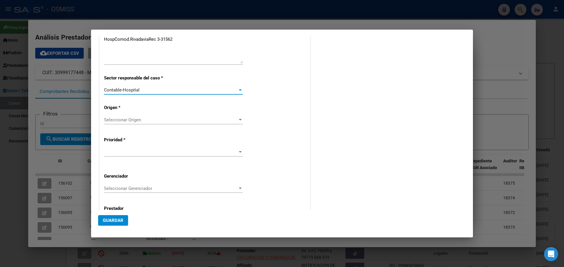
click at [239, 120] on div at bounding box center [240, 119] width 3 height 1
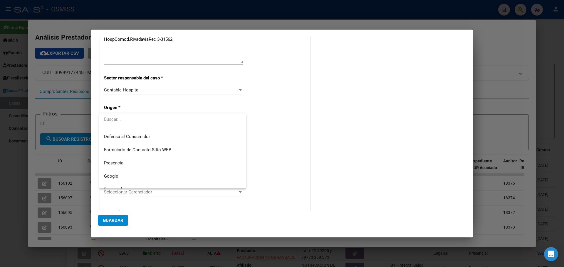
scroll to position [67, 0]
click at [139, 159] on span "Presencial" at bounding box center [172, 159] width 137 height 13
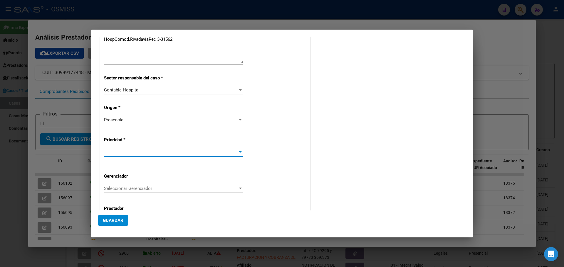
click at [239, 151] on div at bounding box center [240, 151] width 3 height 1
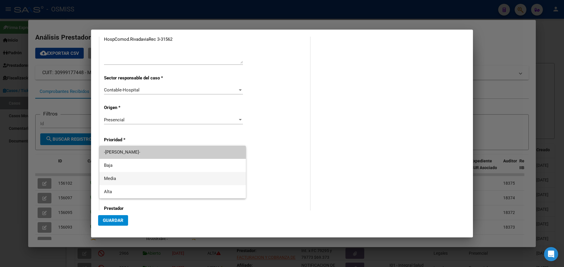
click at [102, 176] on mat-option "Media" at bounding box center [172, 178] width 146 height 13
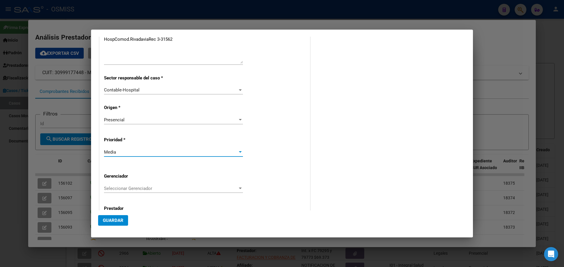
click at [238, 188] on div at bounding box center [239, 188] width 5 height 5
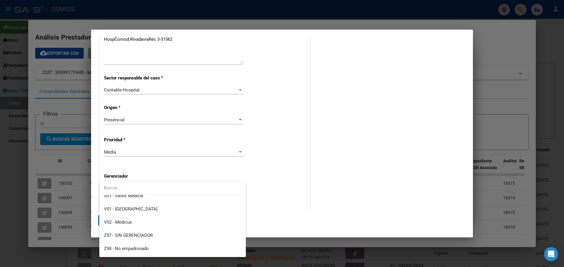
scroll to position [176, 0]
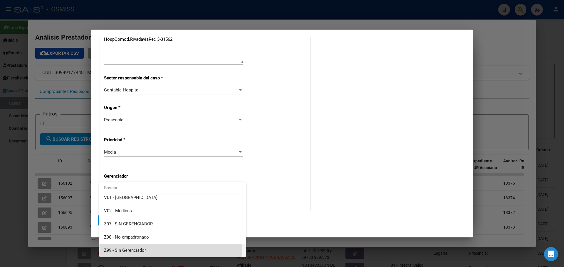
click at [105, 246] on span "Z99 - Sin Gerenciador" at bounding box center [172, 250] width 137 height 13
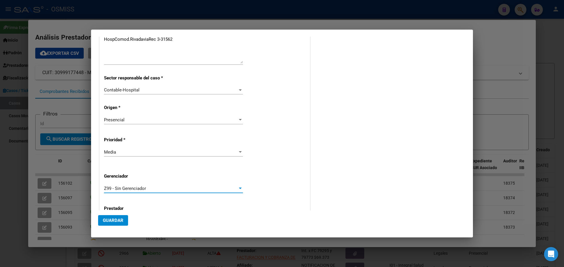
click at [108, 218] on span "Guardar" at bounding box center [113, 220] width 21 height 5
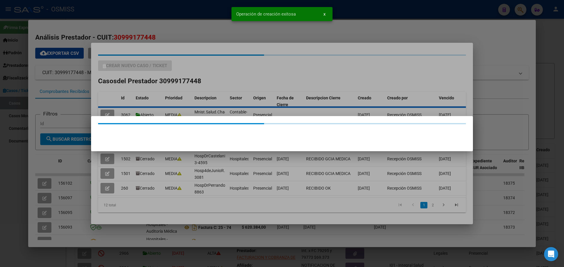
scroll to position [0, 0]
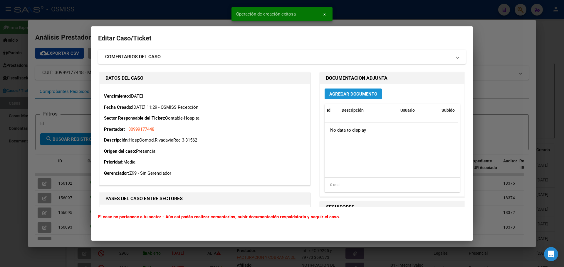
click at [348, 91] on span "Agregar Documento" at bounding box center [353, 93] width 48 height 5
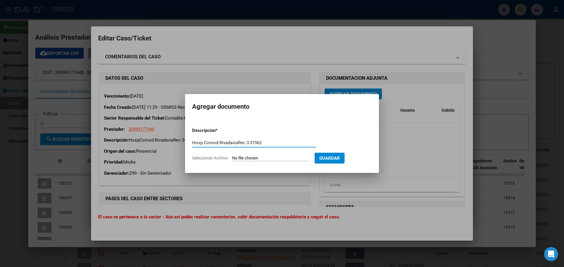
type input "Hosp.Comod.RivadaviaRec 3-31562"
click at [198, 158] on span "Seleccionar Archivo" at bounding box center [210, 158] width 36 height 5
click at [232, 158] on input "Seleccionar Archivo" at bounding box center [271, 159] width 78 height 6
type input "C:\fakepath\Rec 31562.pdf"
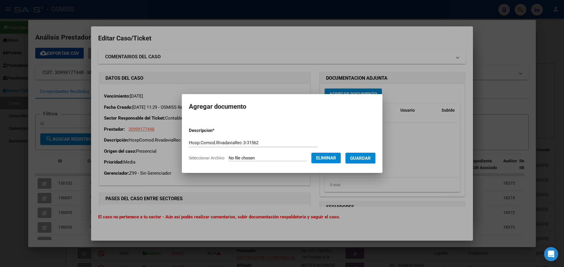
click at [190, 63] on div at bounding box center [282, 133] width 564 height 267
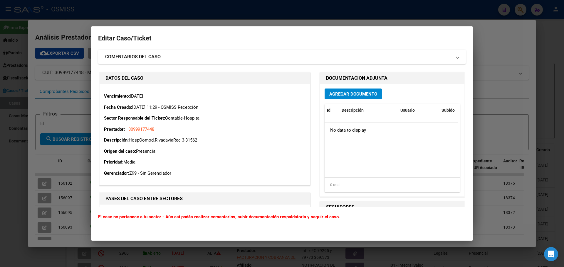
click at [172, 47] on div "Editar Caso/Ticket COMENTARIOS DEL CASO Escriba su comentario aquí. Enviar come…" at bounding box center [281, 182] width 367 height 298
click at [99, 43] on h2 "Editar Caso/Ticket" at bounding box center [281, 38] width 367 height 11
click at [64, 28] on div at bounding box center [282, 133] width 564 height 267
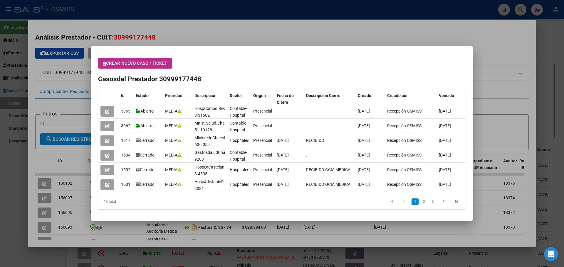
click at [105, 63] on icon "button" at bounding box center [104, 64] width 3 height 4
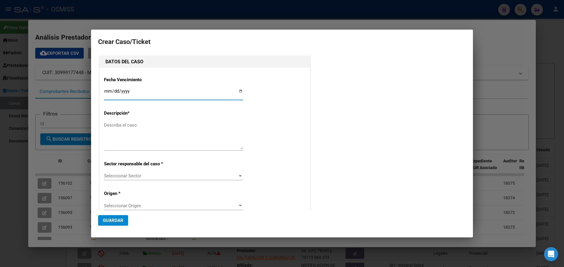
click at [239, 91] on input "Ingresar fecha" at bounding box center [173, 93] width 139 height 9
type input "2025-09-17"
click at [117, 124] on textarea "Describa el caso" at bounding box center [173, 136] width 139 height 28
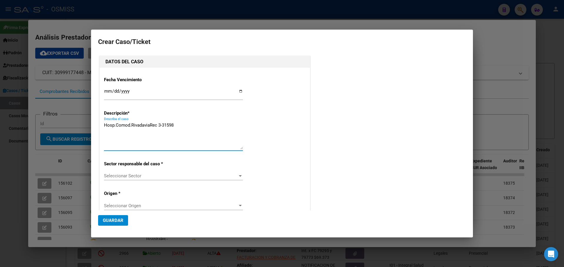
type textarea "Hosp.Comod.RivadaviaRec 3-31598"
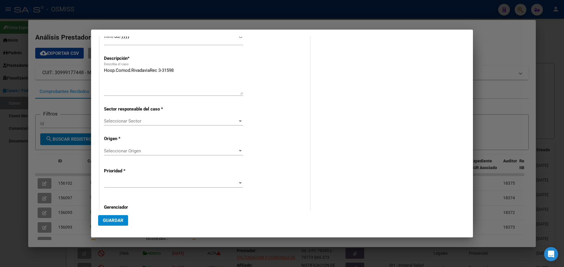
scroll to position [98, 0]
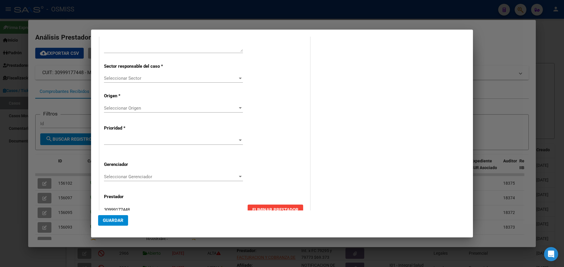
click at [239, 78] on div at bounding box center [240, 78] width 3 height 1
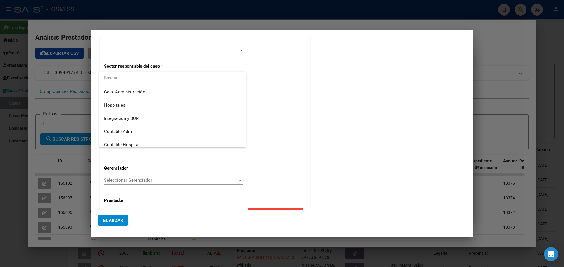
scroll to position [57, 0]
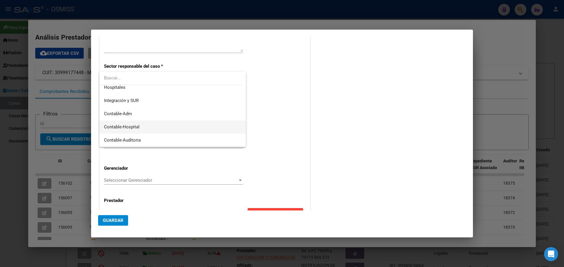
click at [156, 128] on span "Contable-Hospital" at bounding box center [172, 127] width 137 height 13
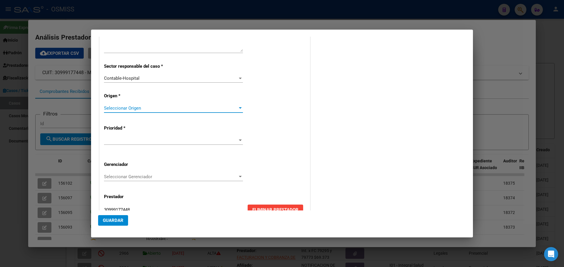
click at [239, 108] on div at bounding box center [240, 107] width 3 height 1
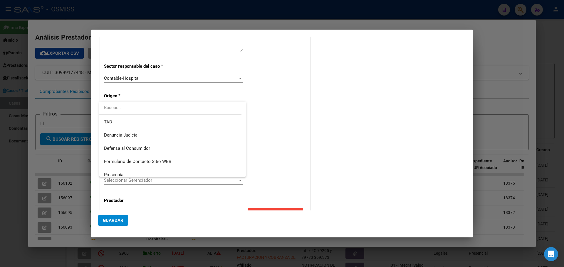
scroll to position [59, 0]
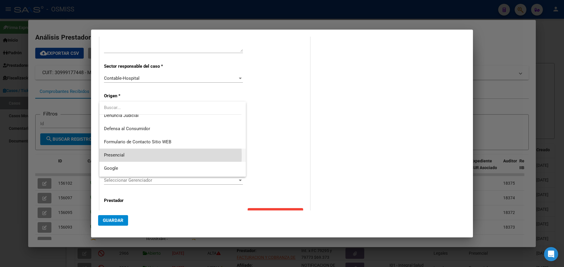
click at [137, 156] on span "Presencial" at bounding box center [172, 155] width 137 height 13
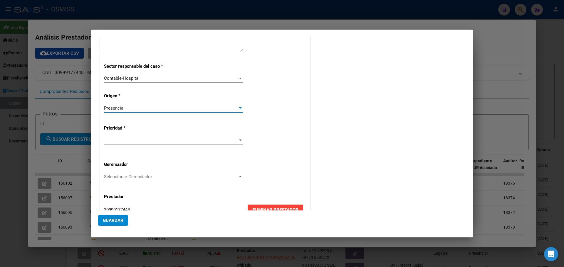
click at [240, 140] on div at bounding box center [240, 140] width 3 height 1
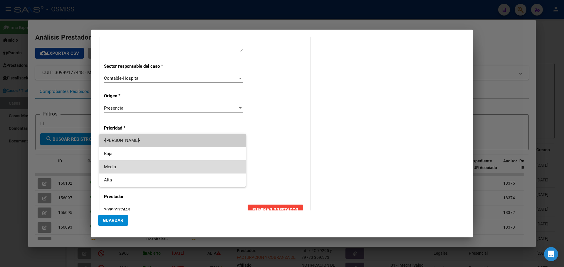
click at [194, 168] on span "Media" at bounding box center [172, 167] width 137 height 13
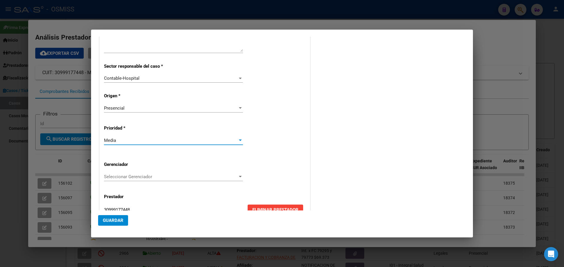
click at [239, 177] on div at bounding box center [240, 176] width 3 height 1
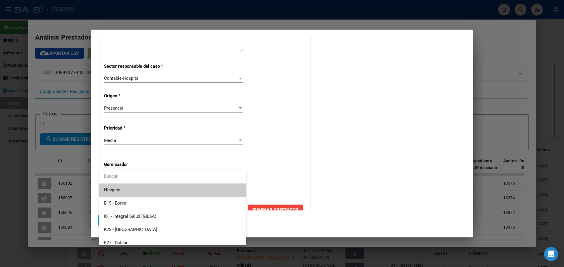
scroll to position [176, 0]
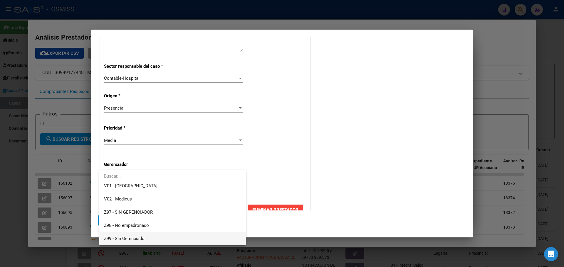
click at [103, 238] on mat-option "Z99 - Sin Gerenciador" at bounding box center [172, 238] width 146 height 13
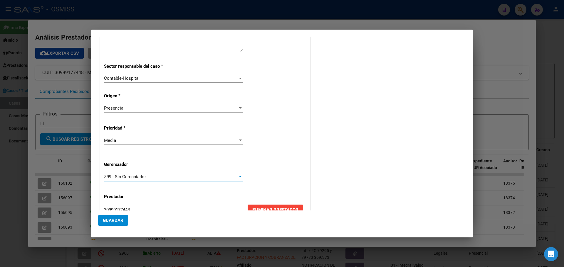
click at [107, 222] on span "Guardar" at bounding box center [113, 220] width 21 height 5
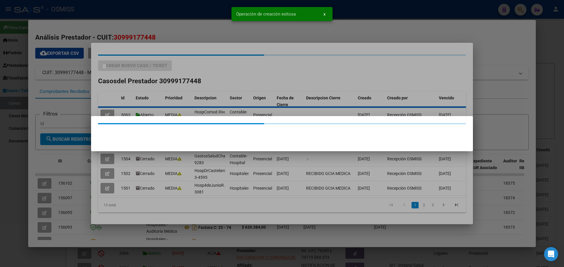
scroll to position [0, 0]
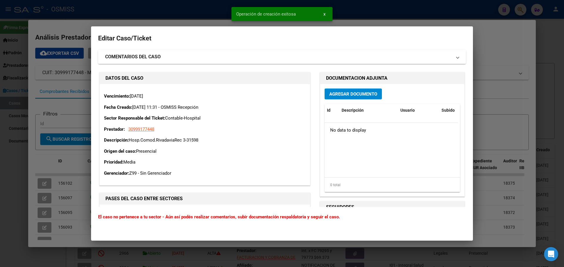
click at [357, 95] on span "Agregar Documento" at bounding box center [353, 94] width 48 height 5
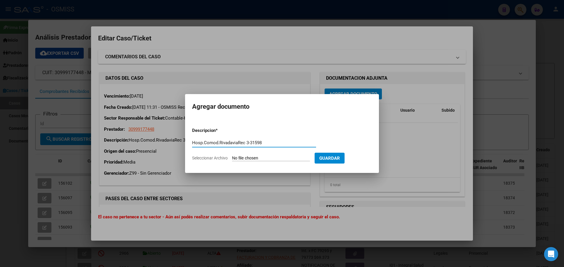
type input "Hosp.Comod.RivadaviaRec 3-31598"
click at [217, 157] on span "Seleccionar Archivo" at bounding box center [210, 158] width 36 height 5
click at [232, 157] on input "Seleccionar Archivo" at bounding box center [271, 159] width 78 height 6
type input "C:\fakepath\Rec 31598.pdf"
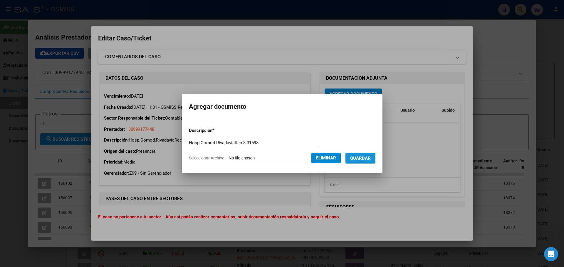
click at [365, 157] on span "Guardar" at bounding box center [360, 158] width 21 height 5
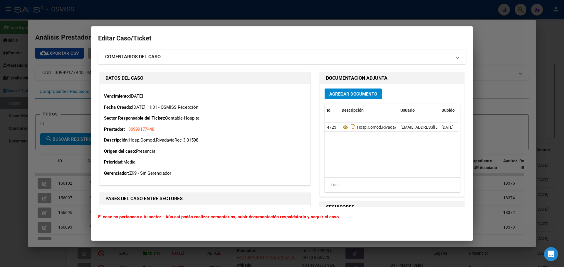
click at [513, 111] on div at bounding box center [282, 133] width 564 height 267
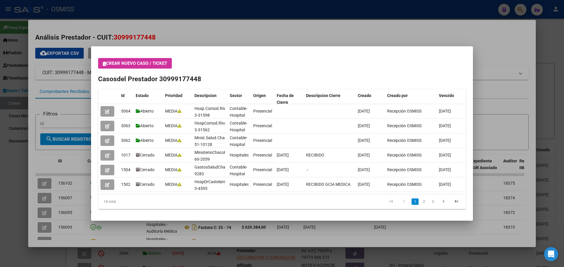
click at [498, 55] on div at bounding box center [282, 133] width 564 height 267
